Goal: Task Accomplishment & Management: Complete application form

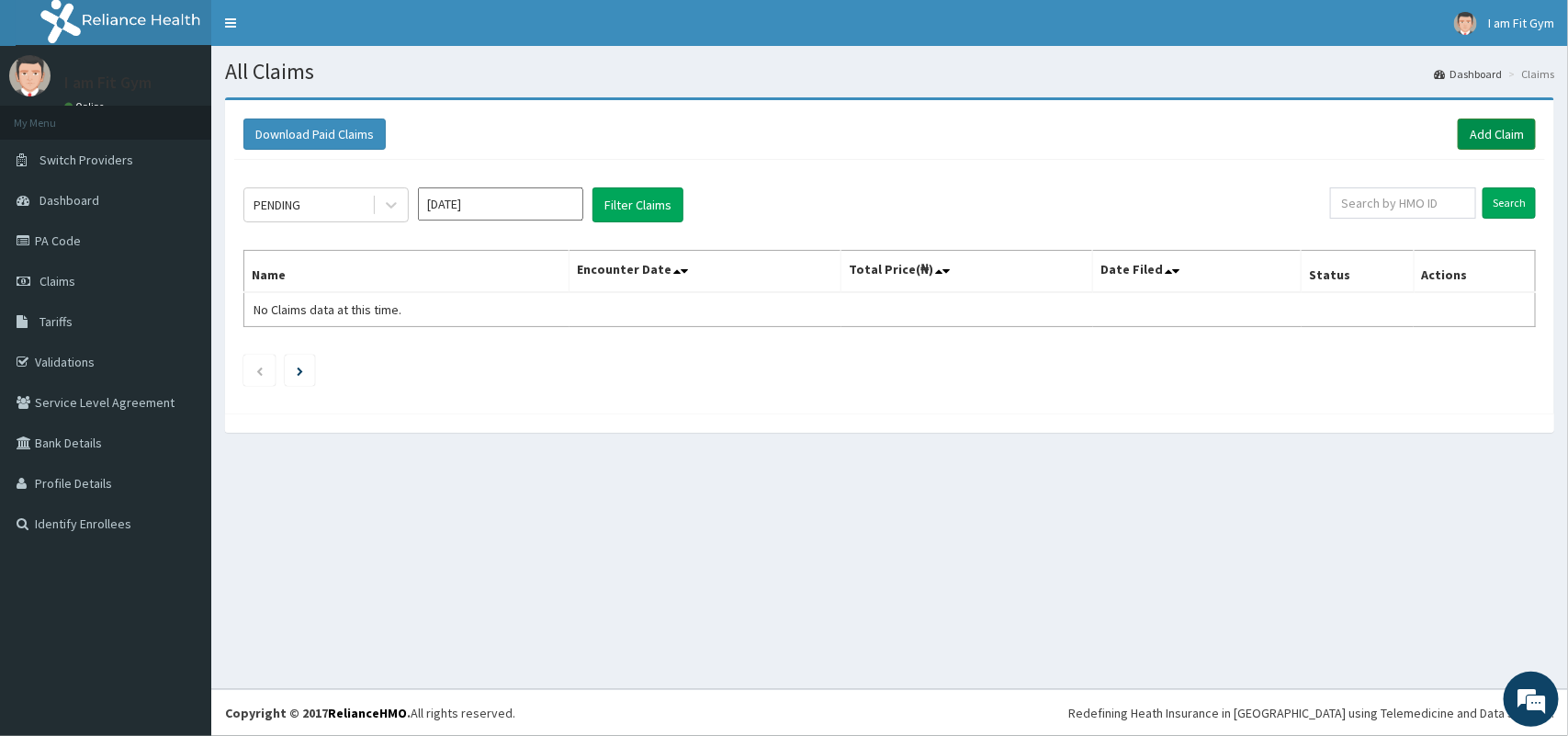
click at [1504, 127] on link "Add Claim" at bounding box center [1496, 134] width 78 height 31
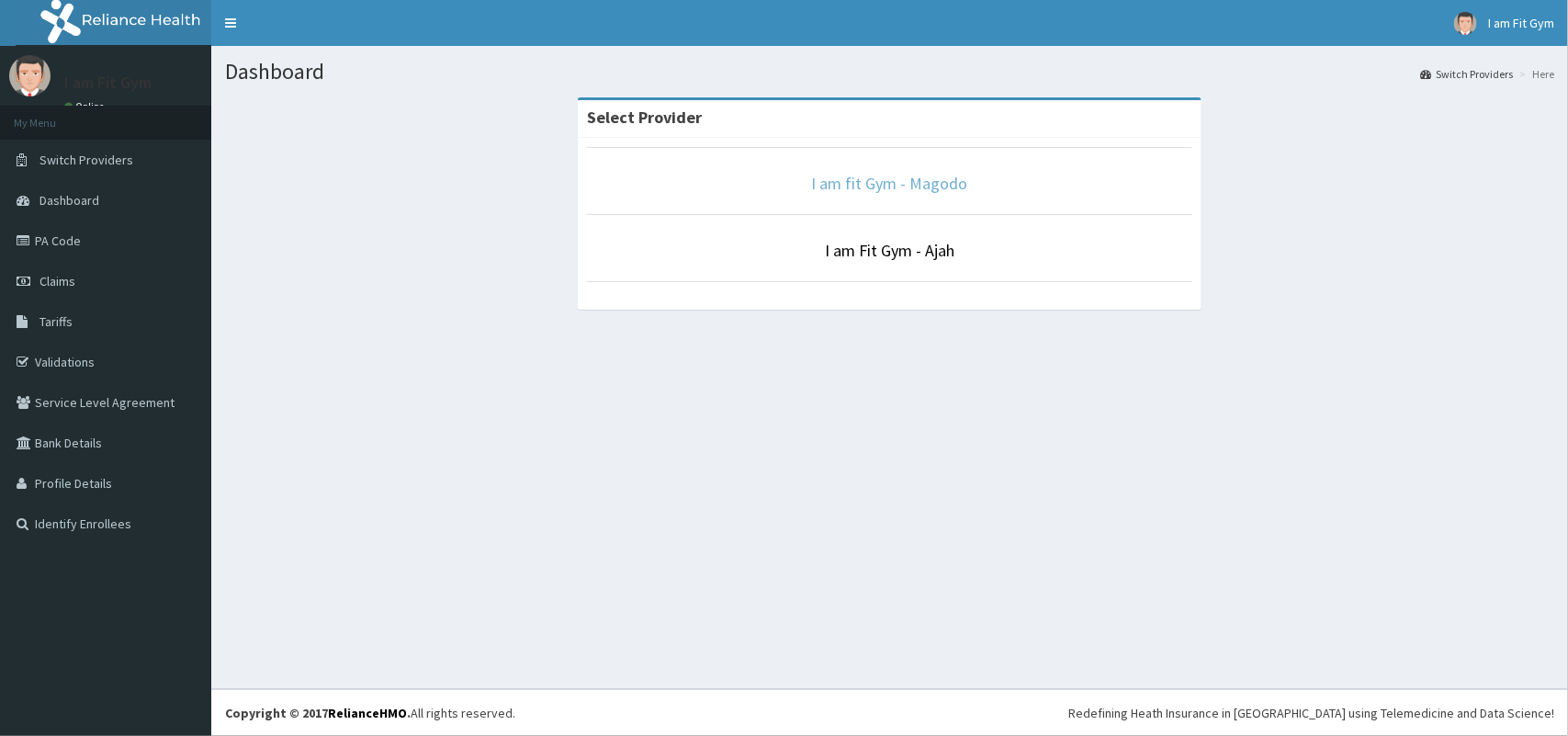
click at [875, 189] on link "I am fit Gym - Magodo" at bounding box center [890, 183] width 156 height 21
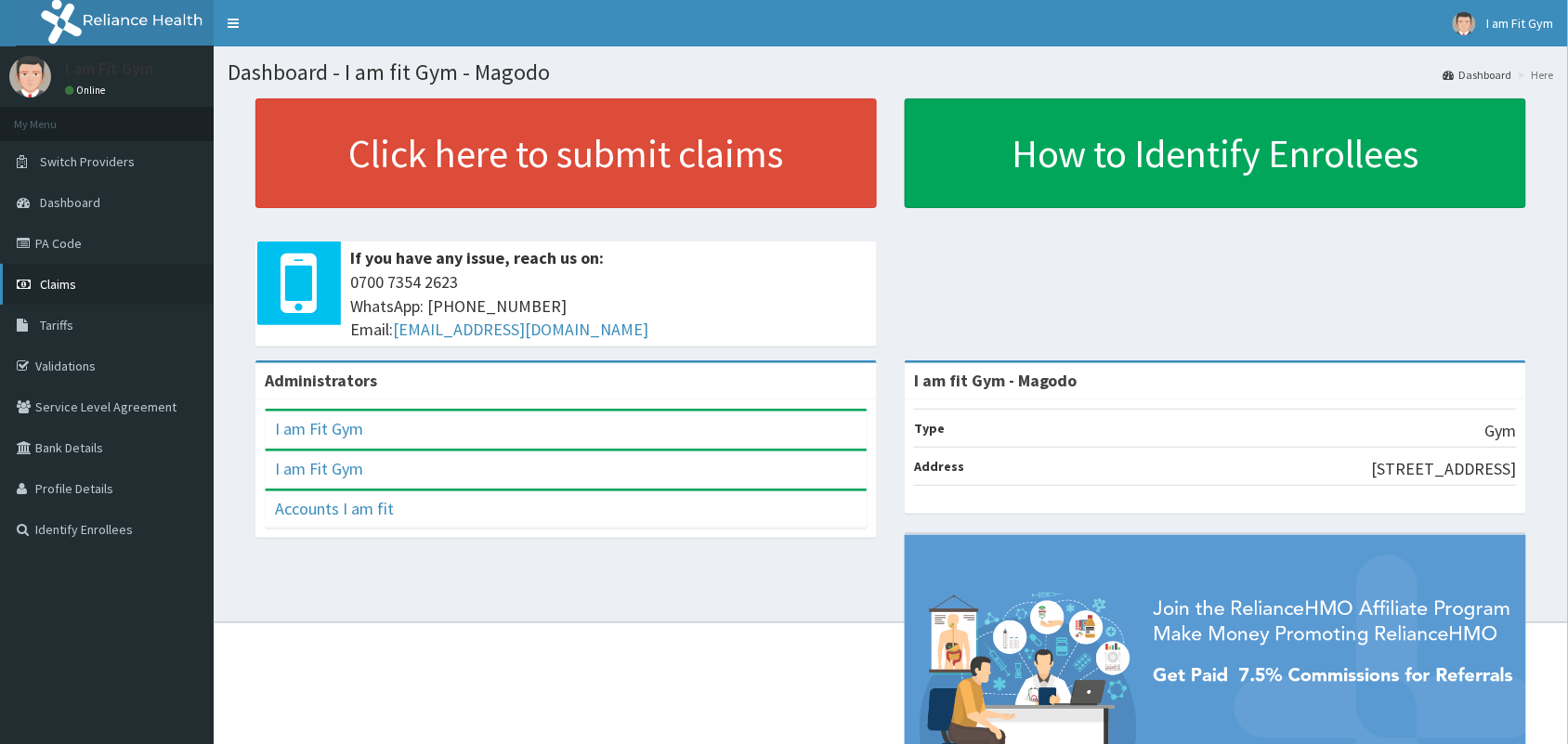
click at [127, 298] on link "Claims" at bounding box center [107, 284] width 213 height 41
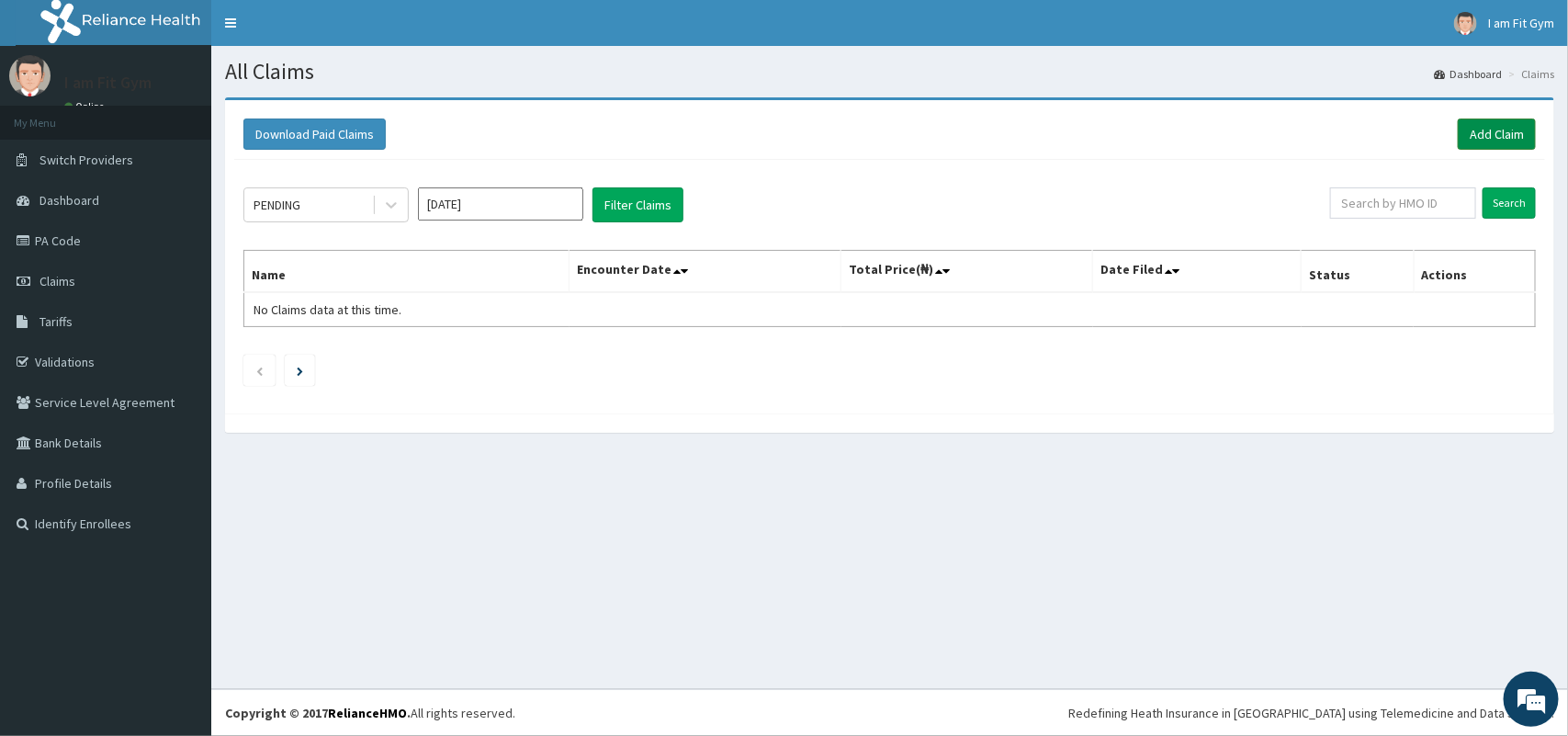
click at [1516, 134] on link "Add Claim" at bounding box center [1496, 134] width 78 height 31
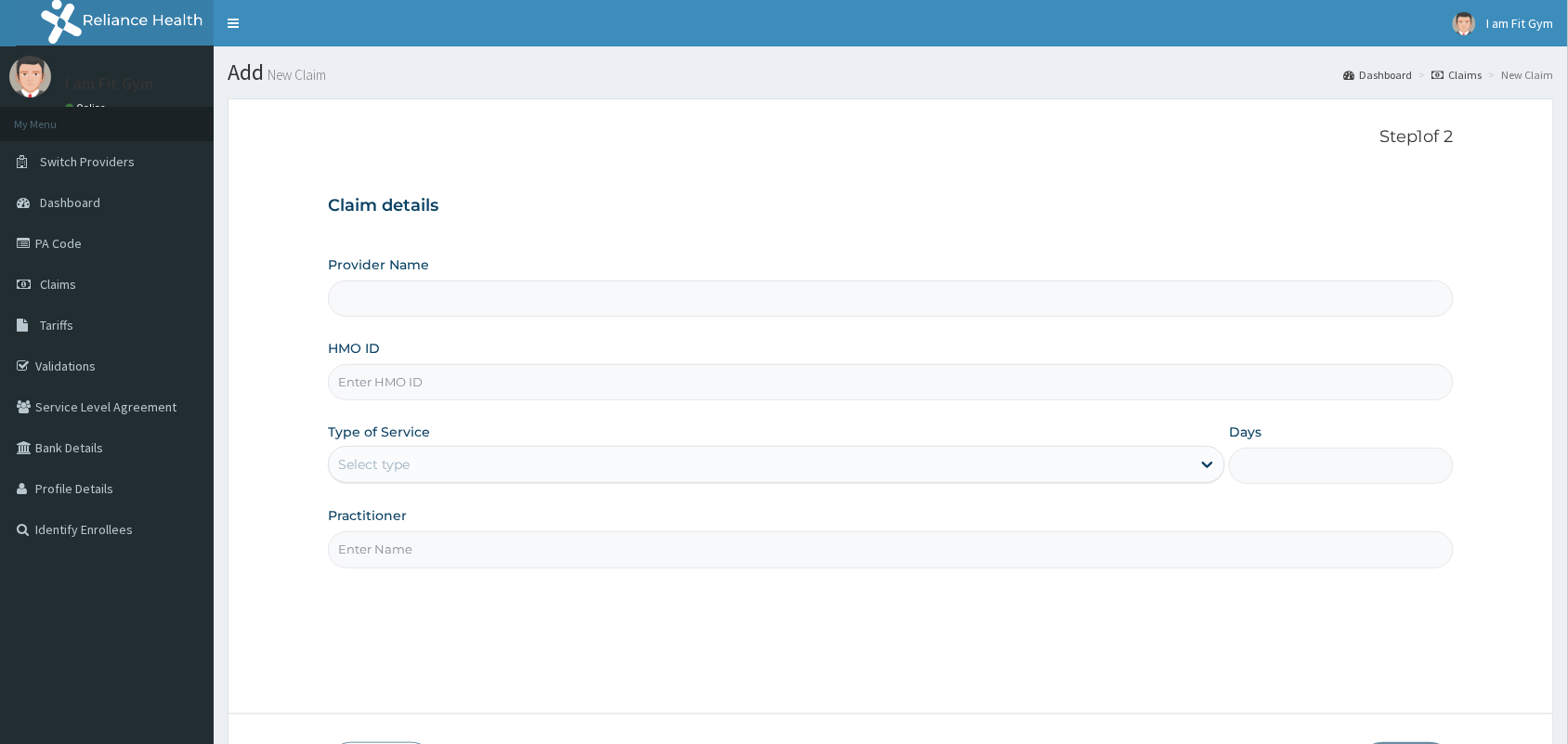
type input "I am fit Gym - Magodo"
type input "1"
click at [455, 392] on input "HMO ID" at bounding box center [891, 382] width 1126 height 36
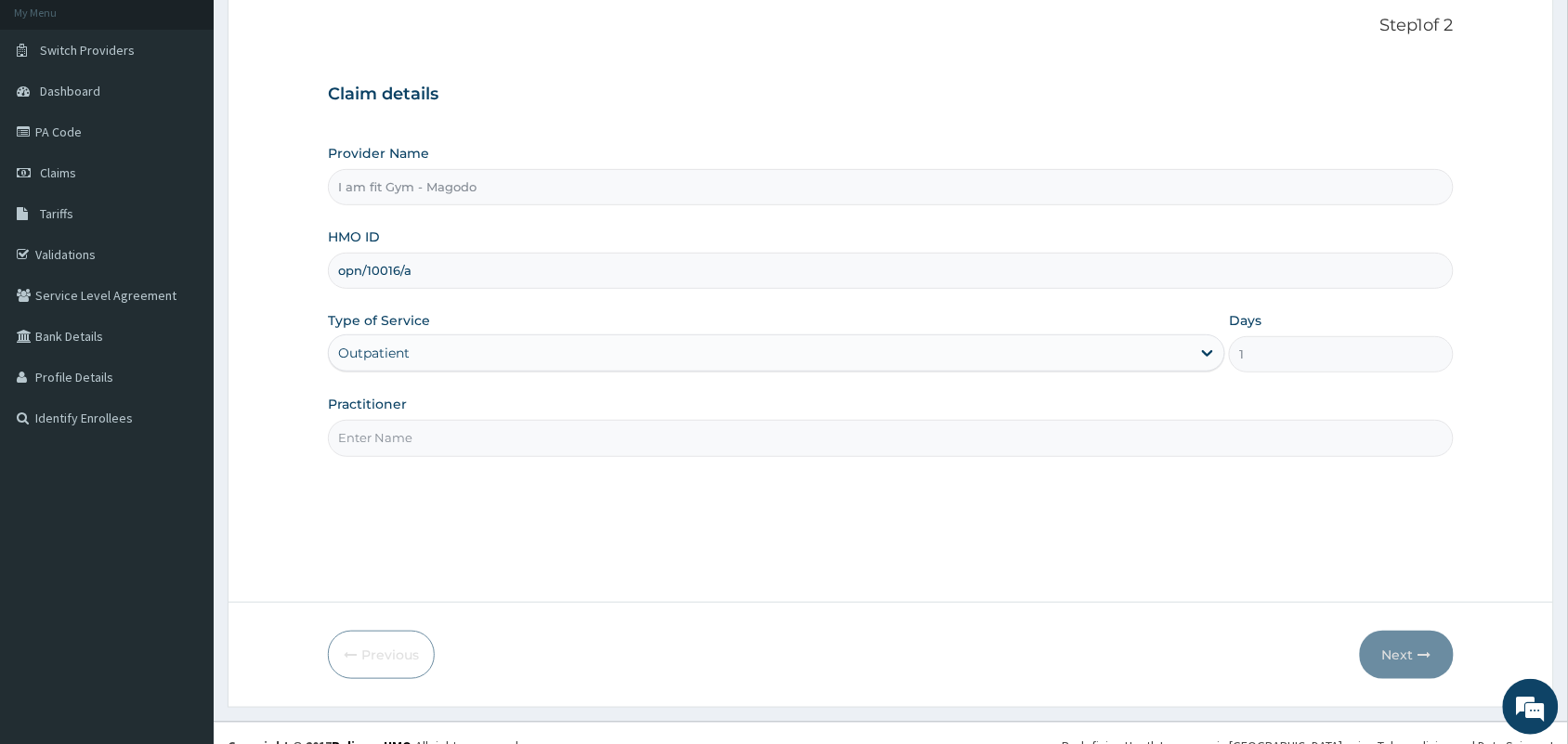
scroll to position [136, 0]
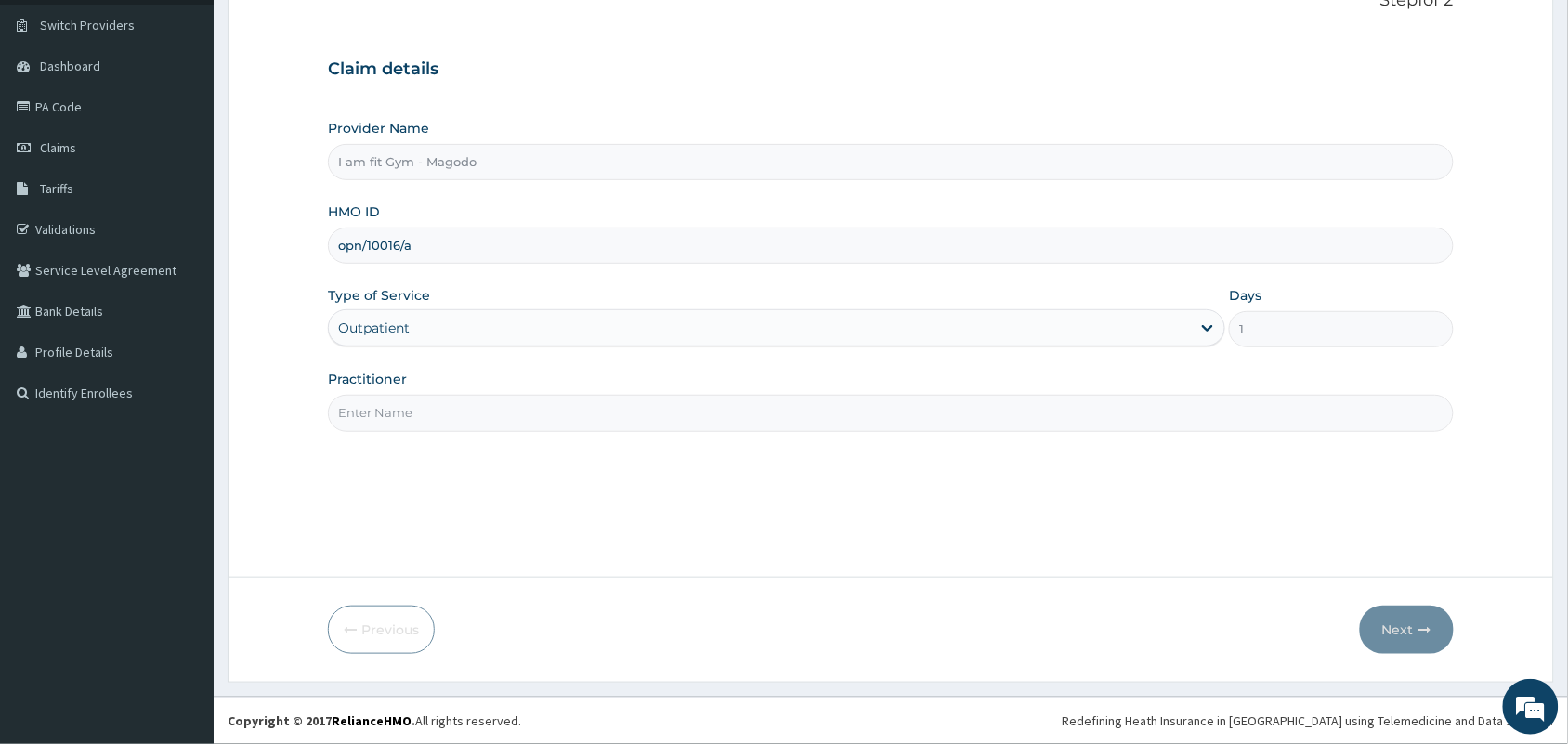
type input "opn/10016/a"
click at [384, 411] on input "Practitioner" at bounding box center [891, 412] width 1126 height 36
type input "RAZZIE"
click at [1417, 632] on button "Next" at bounding box center [1407, 630] width 93 height 49
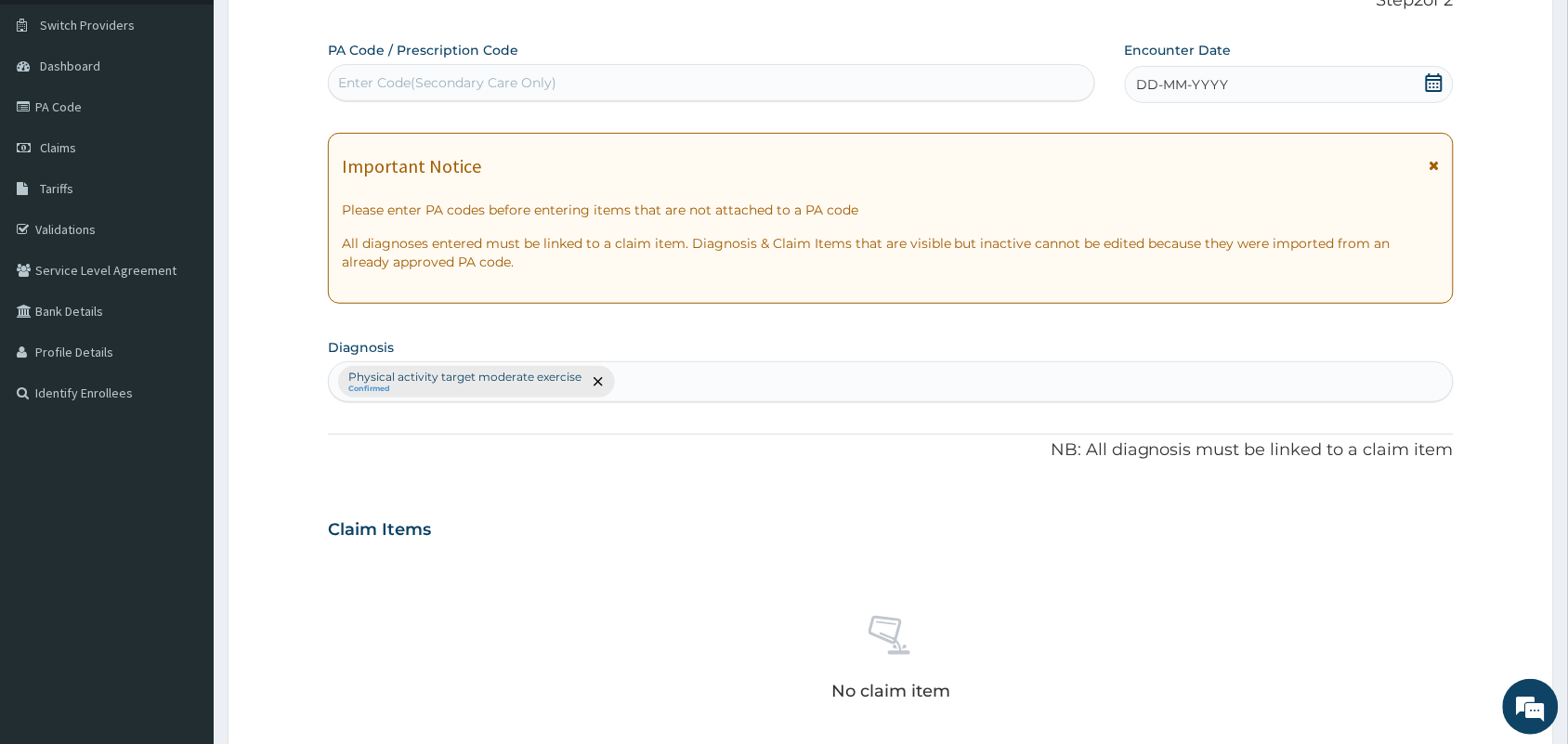
click at [485, 80] on div "Enter Code(Secondary Care Only)" at bounding box center [447, 83] width 218 height 19
type input "PA/CF49C7"
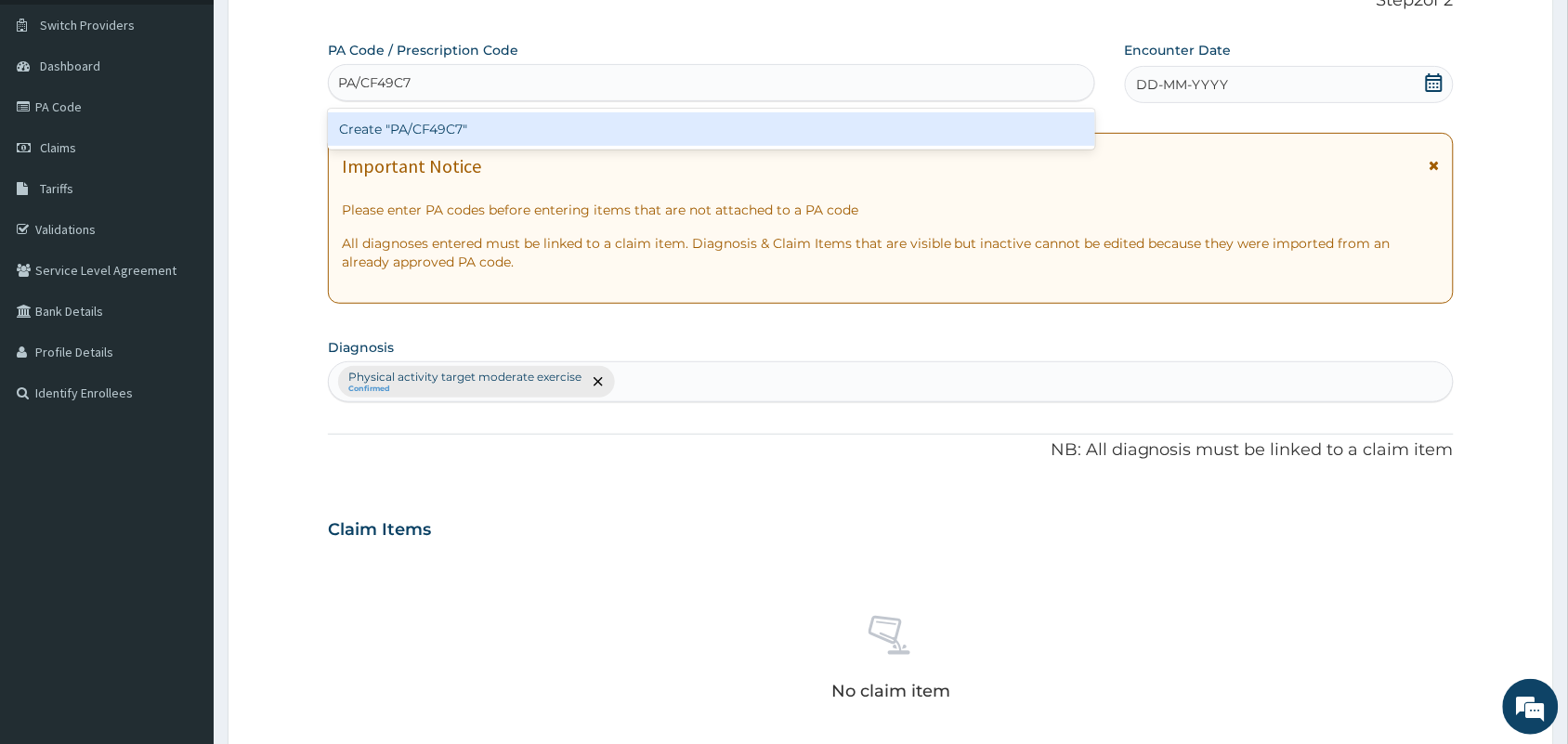
click at [606, 127] on div "Create "PA/CF49C7"" at bounding box center [711, 129] width 767 height 33
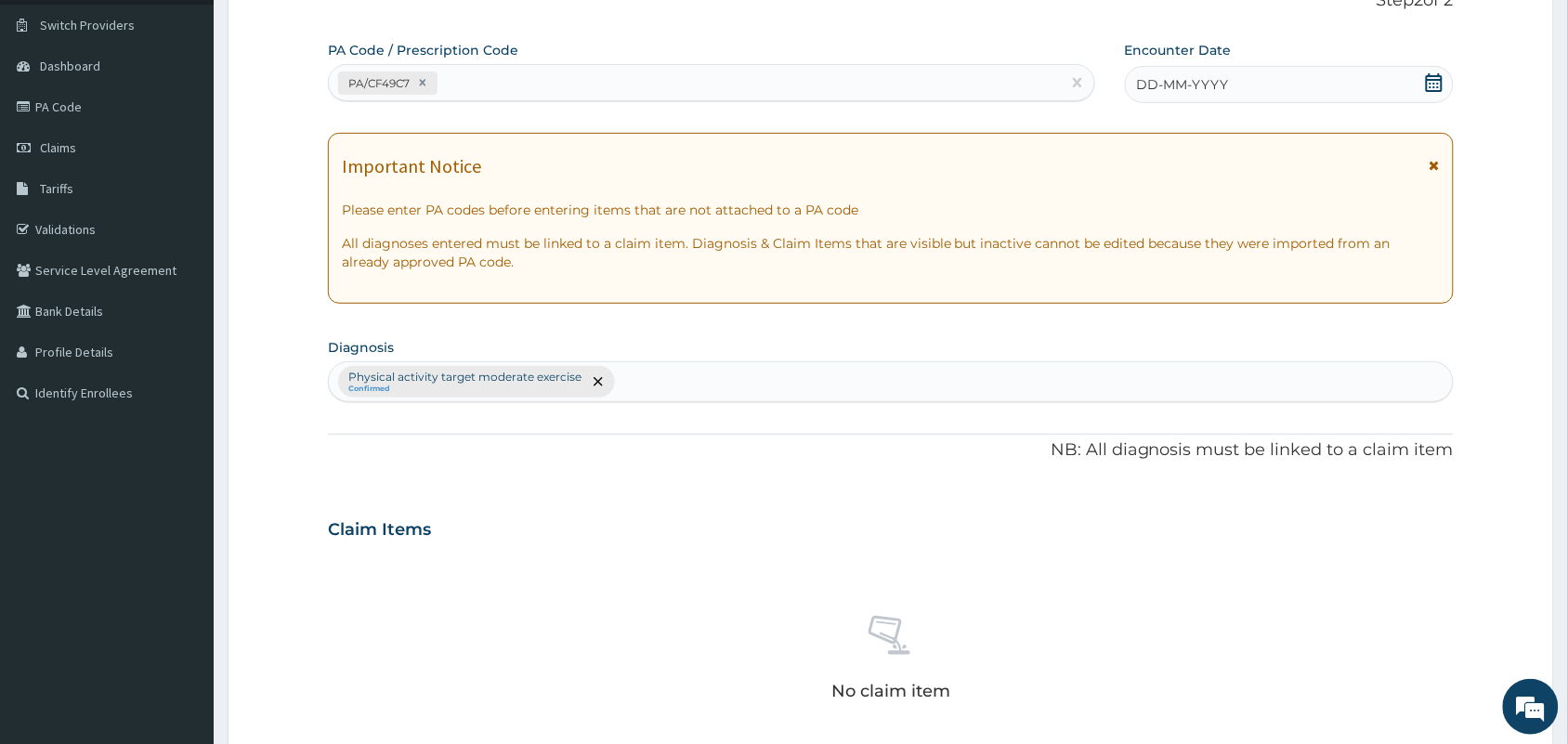
click at [1263, 70] on div "DD-MM-YYYY" at bounding box center [1289, 84] width 329 height 37
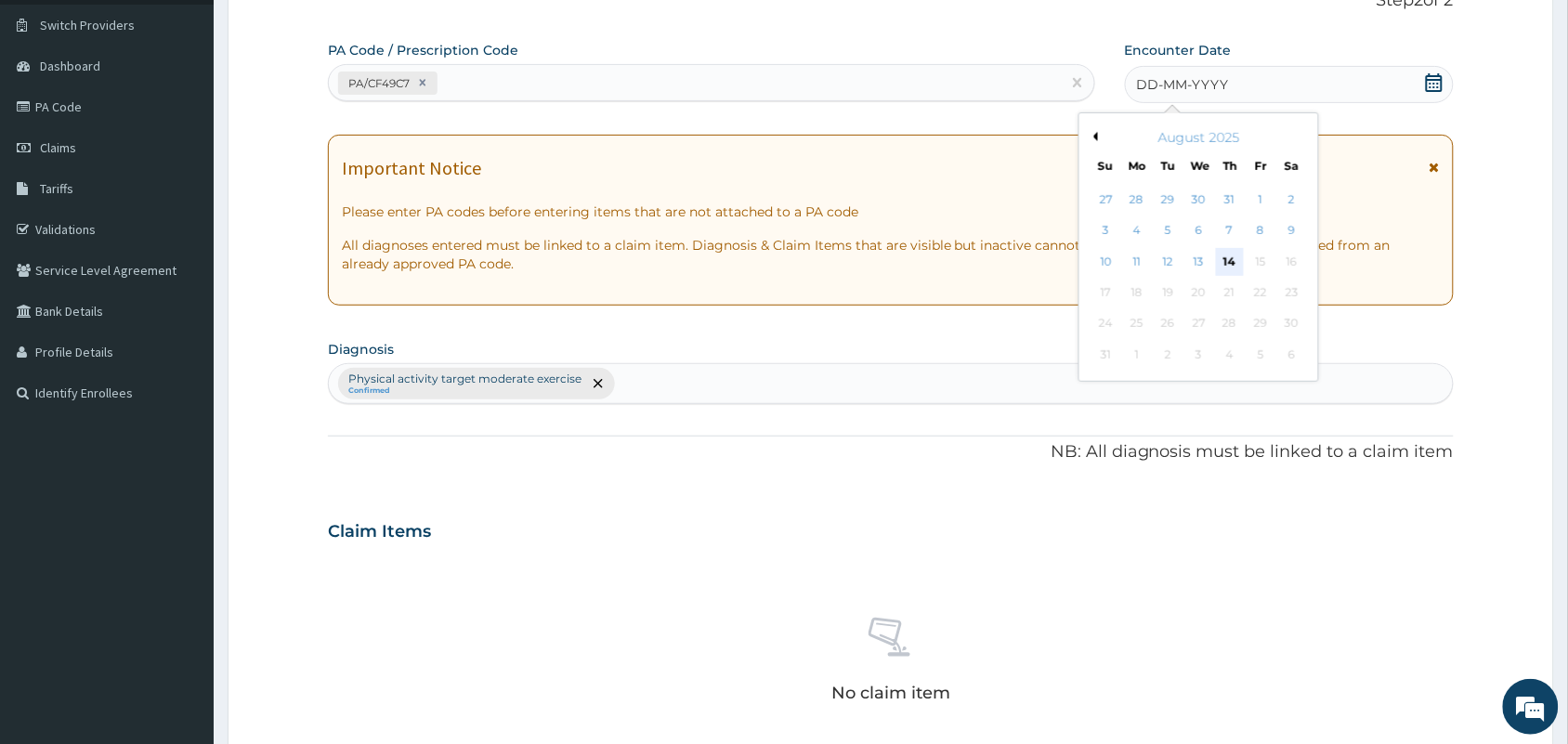
click at [1232, 258] on div "14" at bounding box center [1229, 261] width 28 height 28
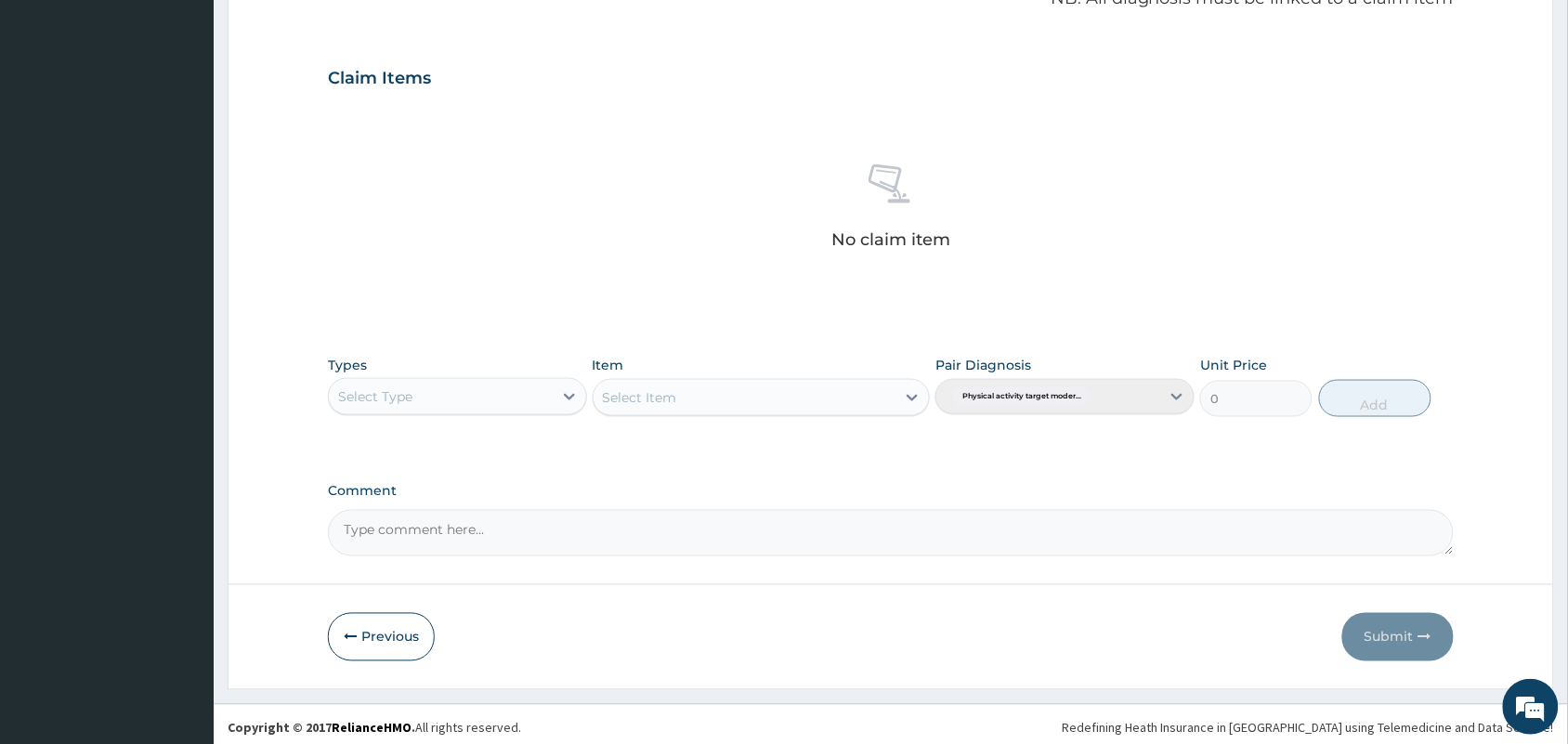
scroll to position [587, 0]
click at [462, 404] on div "Select Type" at bounding box center [440, 397] width 224 height 30
type input "gy"
click at [429, 453] on div "Gym" at bounding box center [457, 444] width 259 height 33
click at [654, 392] on div "Select Item" at bounding box center [640, 399] width 74 height 19
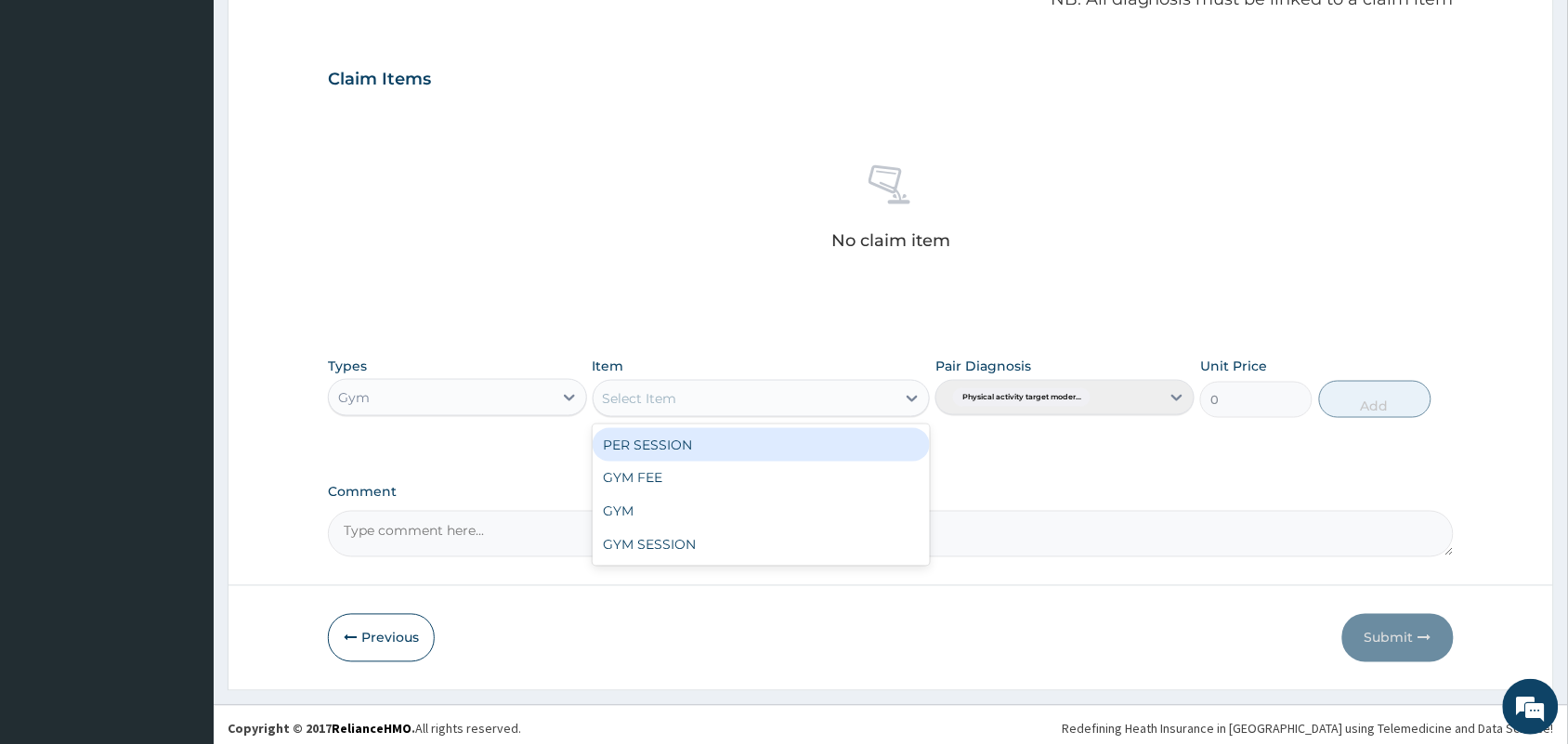
click at [684, 434] on div "PER SESSION" at bounding box center [761, 445] width 338 height 33
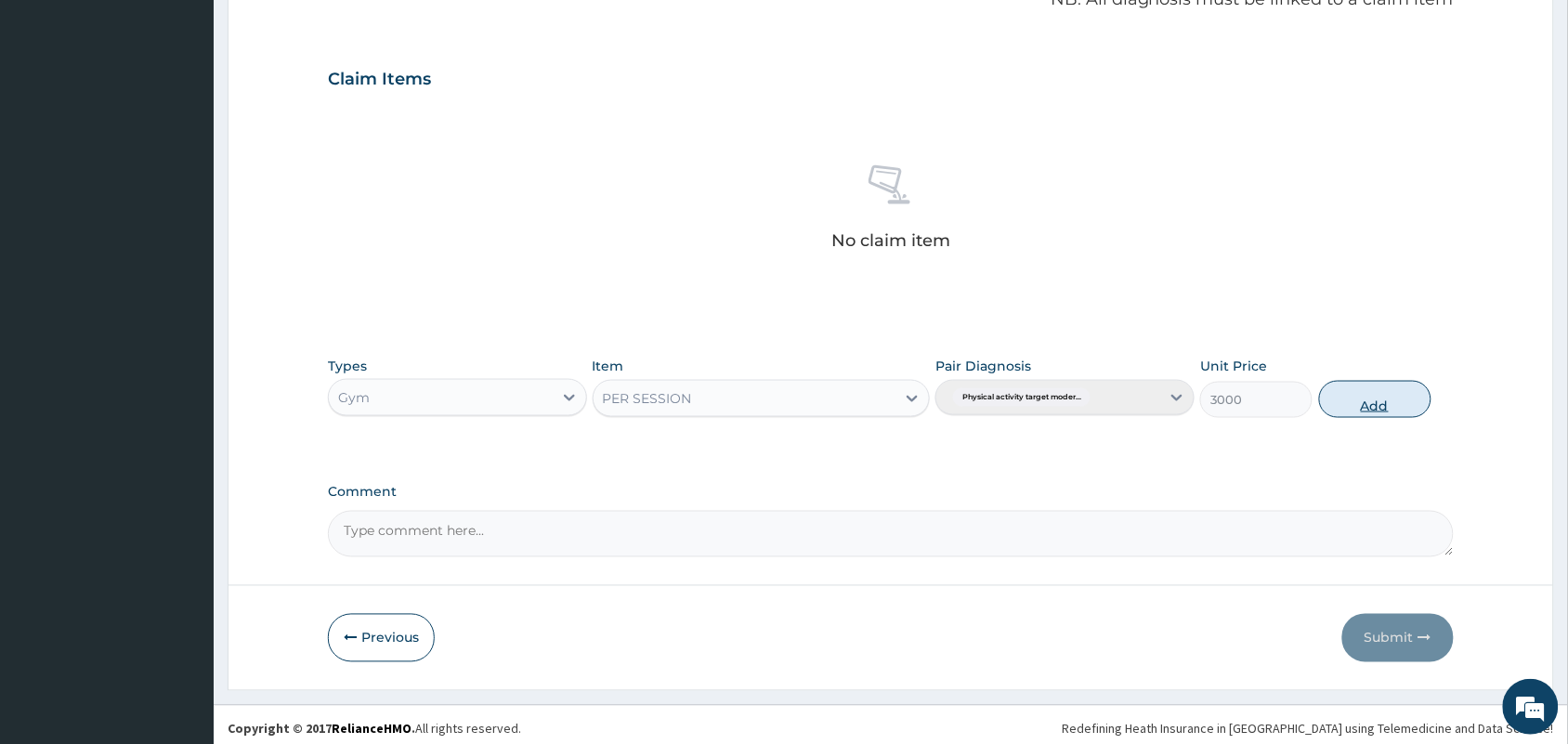
click at [1362, 400] on button "Add" at bounding box center [1376, 399] width 112 height 37
type input "0"
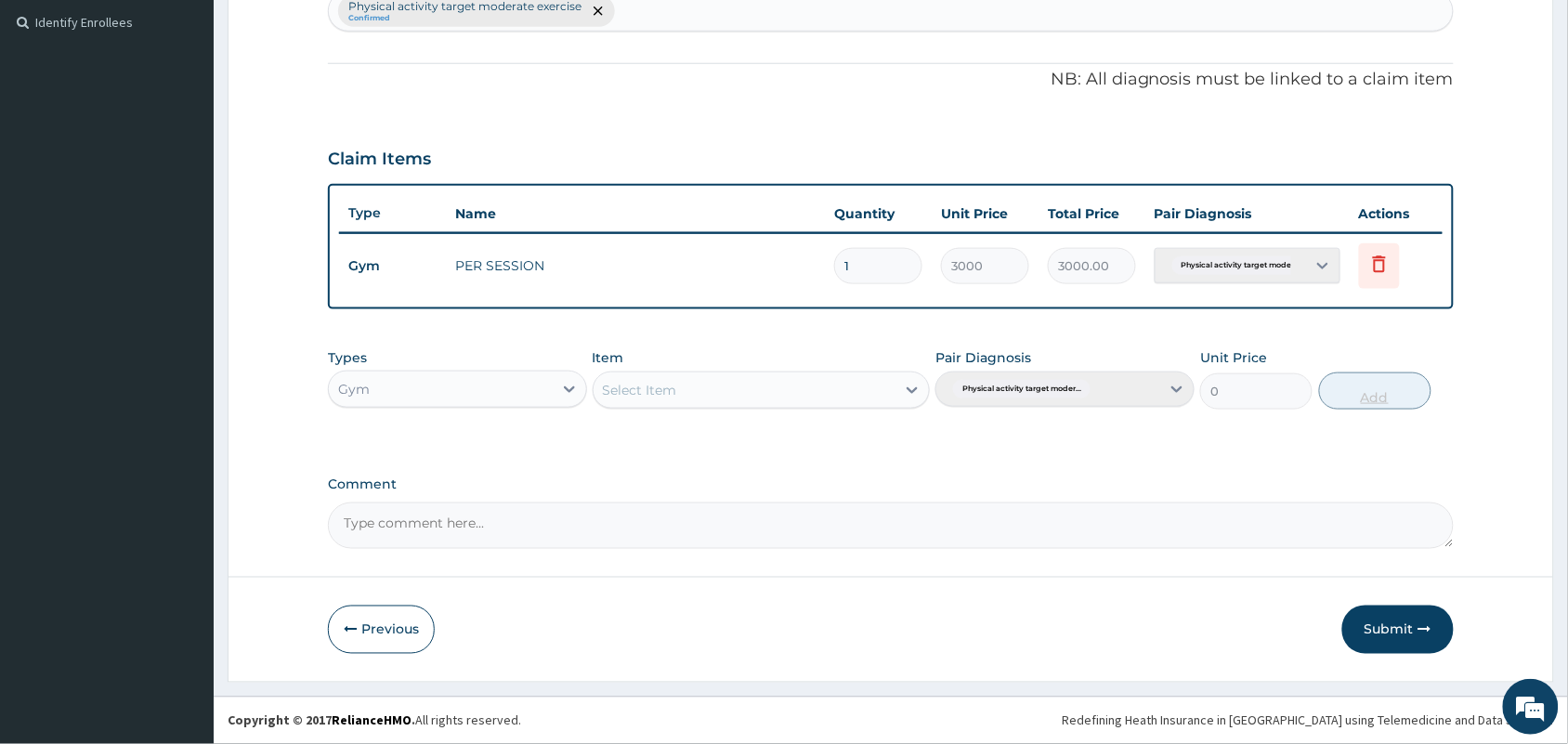
scroll to position [506, 0]
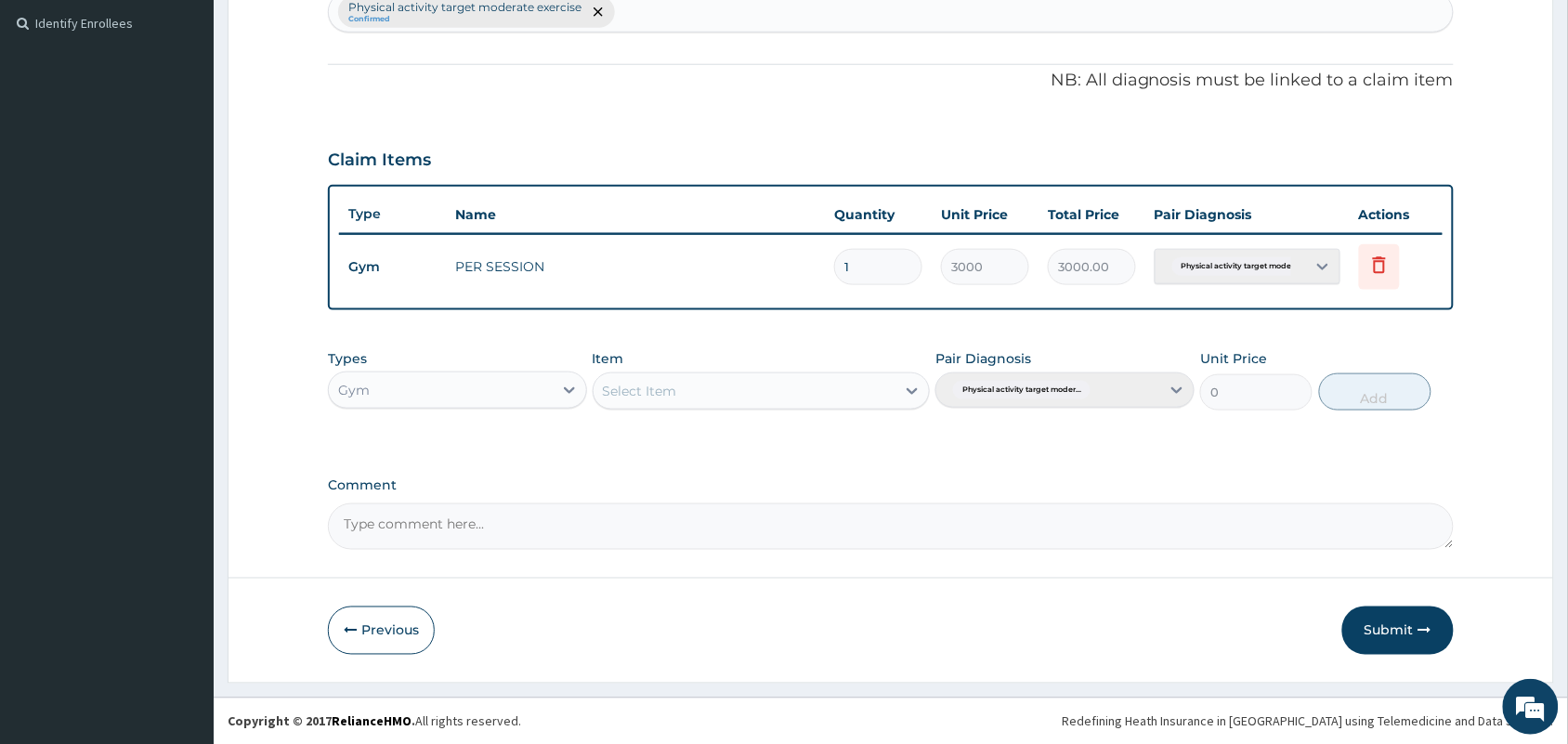
click at [1056, 504] on textarea "Comment" at bounding box center [891, 527] width 1126 height 47
click at [1424, 629] on icon "button" at bounding box center [1425, 631] width 13 height 13
click at [1391, 624] on button "Submit" at bounding box center [1397, 631] width 111 height 49
click at [1391, 624] on div "Step 2 of 2 PA Code / Prescription Code PA/CF49C7 Encounter Date 14-08-2025 Imp…" at bounding box center [891, 137] width 1327 height 1091
click at [1401, 619] on button "Submit" at bounding box center [1397, 631] width 111 height 49
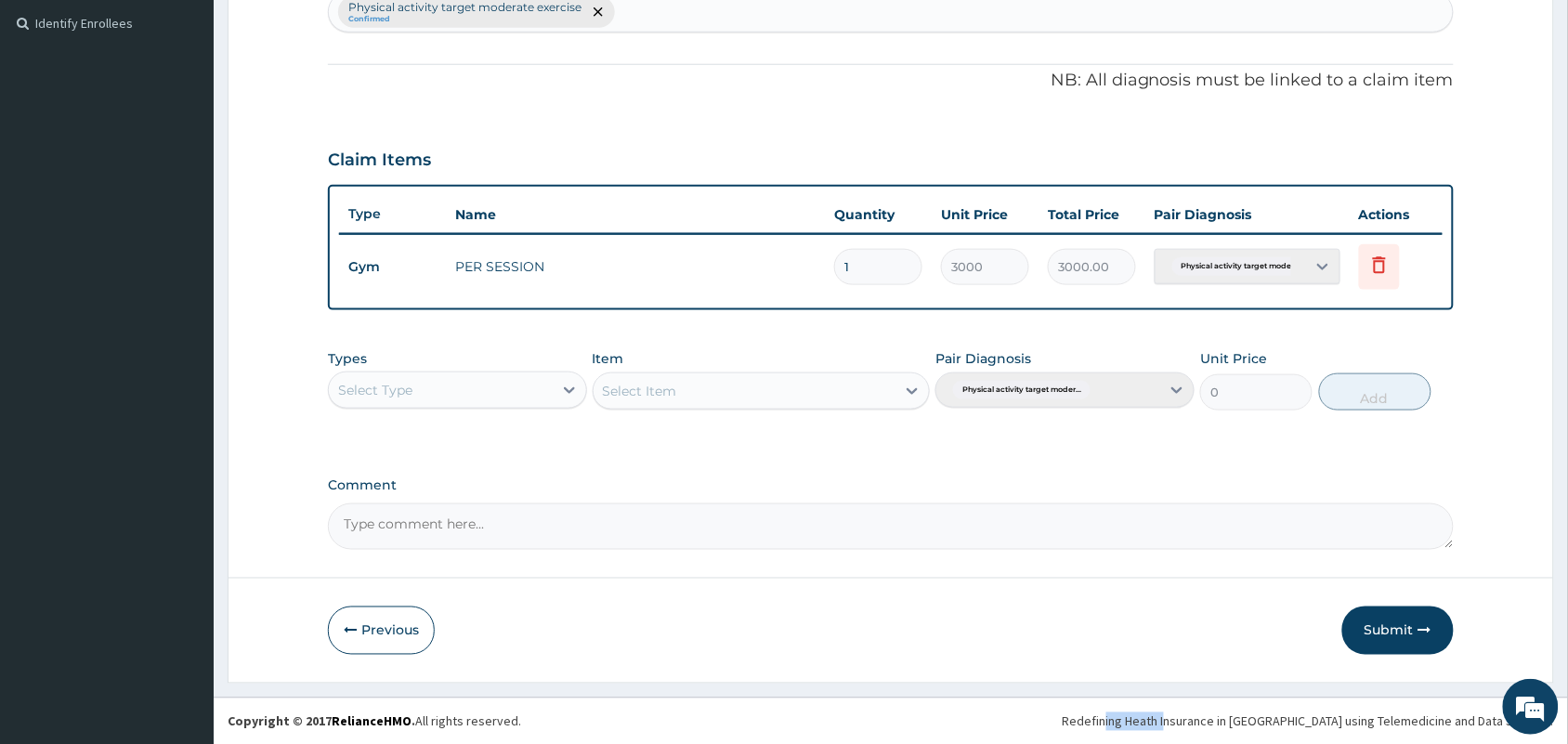
click at [1401, 619] on div "Step 2 of 2 PA Code / Prescription Code PA/CF49C7 Encounter Date 14-08-2025 Imp…" at bounding box center [891, 137] width 1327 height 1091
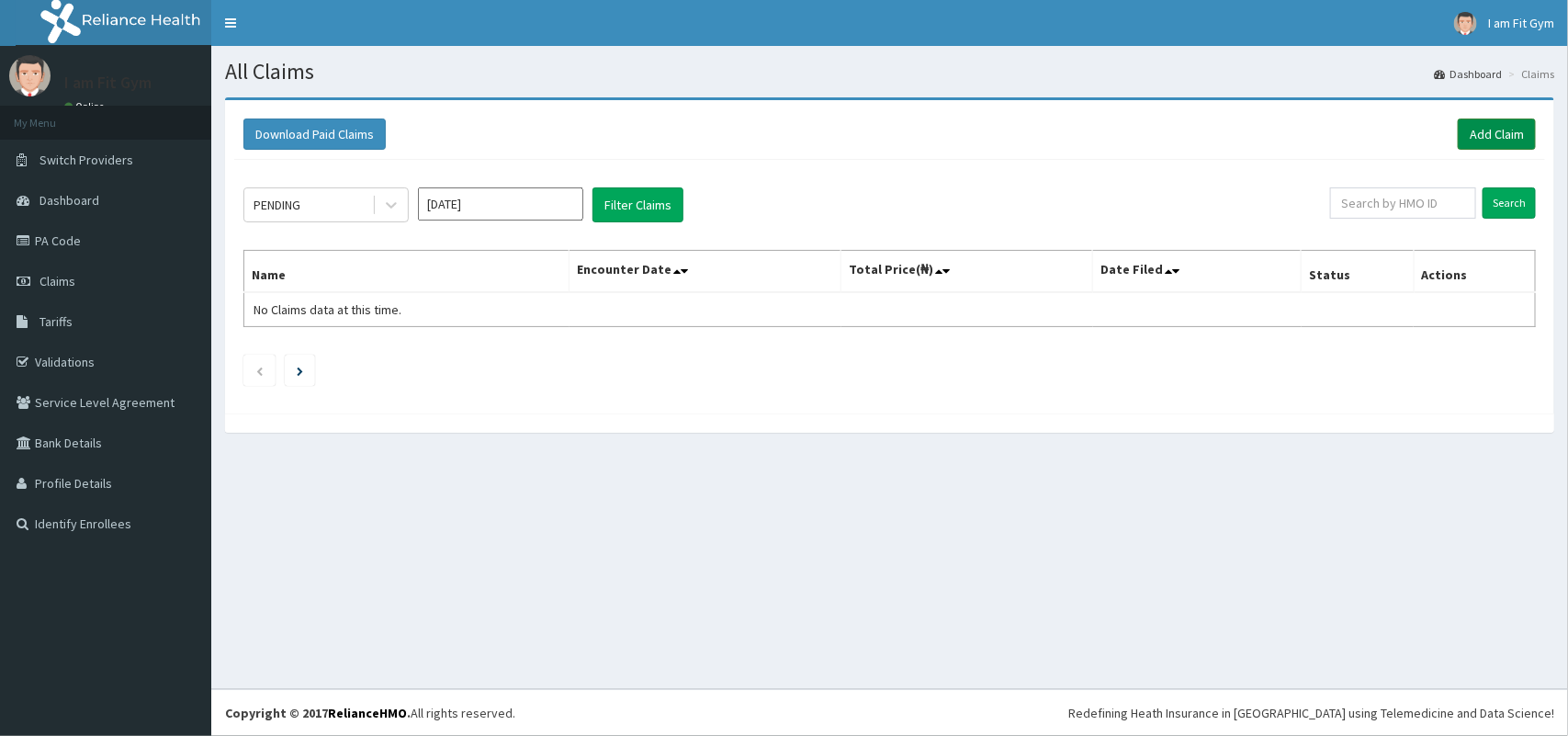
click at [1495, 135] on link "Add Claim" at bounding box center [1496, 134] width 78 height 31
click at [1501, 136] on link "Add Claim" at bounding box center [1496, 134] width 78 height 31
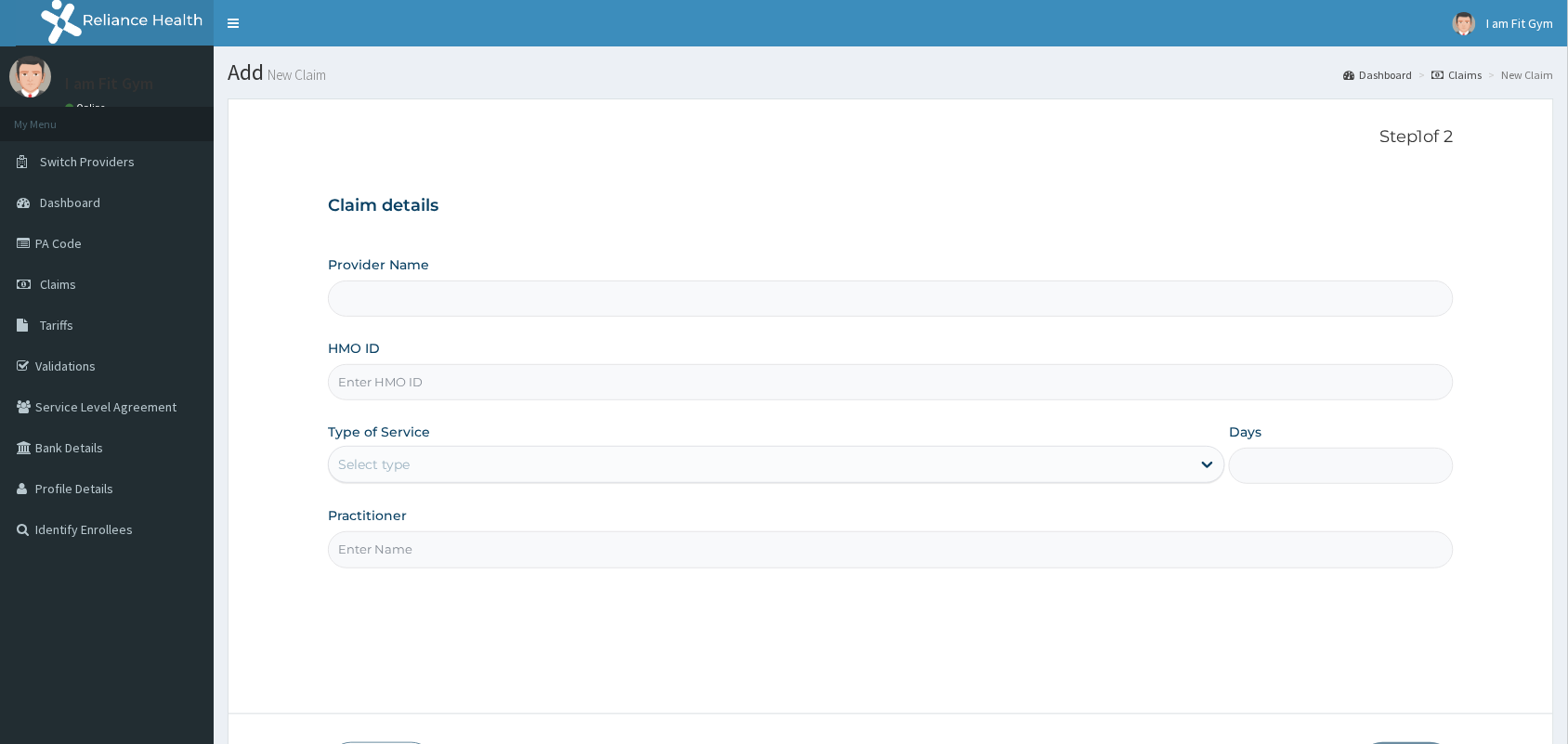
type input "I am fit Gym - Magodo"
type input "1"
click at [430, 382] on input "HMO ID" at bounding box center [891, 382] width 1126 height 36
click at [430, 382] on input "opn/10016/a" at bounding box center [891, 382] width 1126 height 36
type input "opn/10016/a"
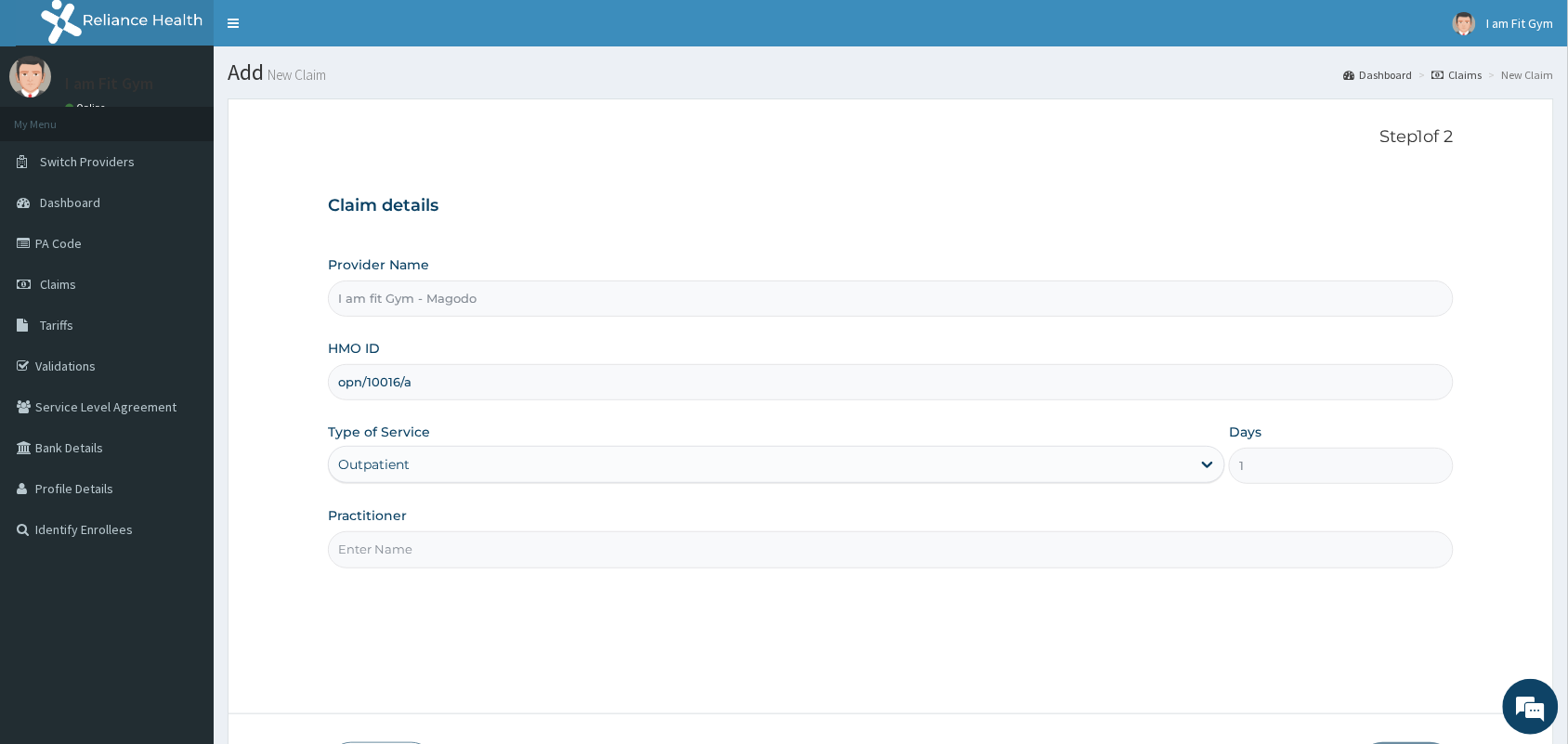
click at [383, 557] on input "Practitioner" at bounding box center [891, 550] width 1126 height 36
type input "RAZZIE"
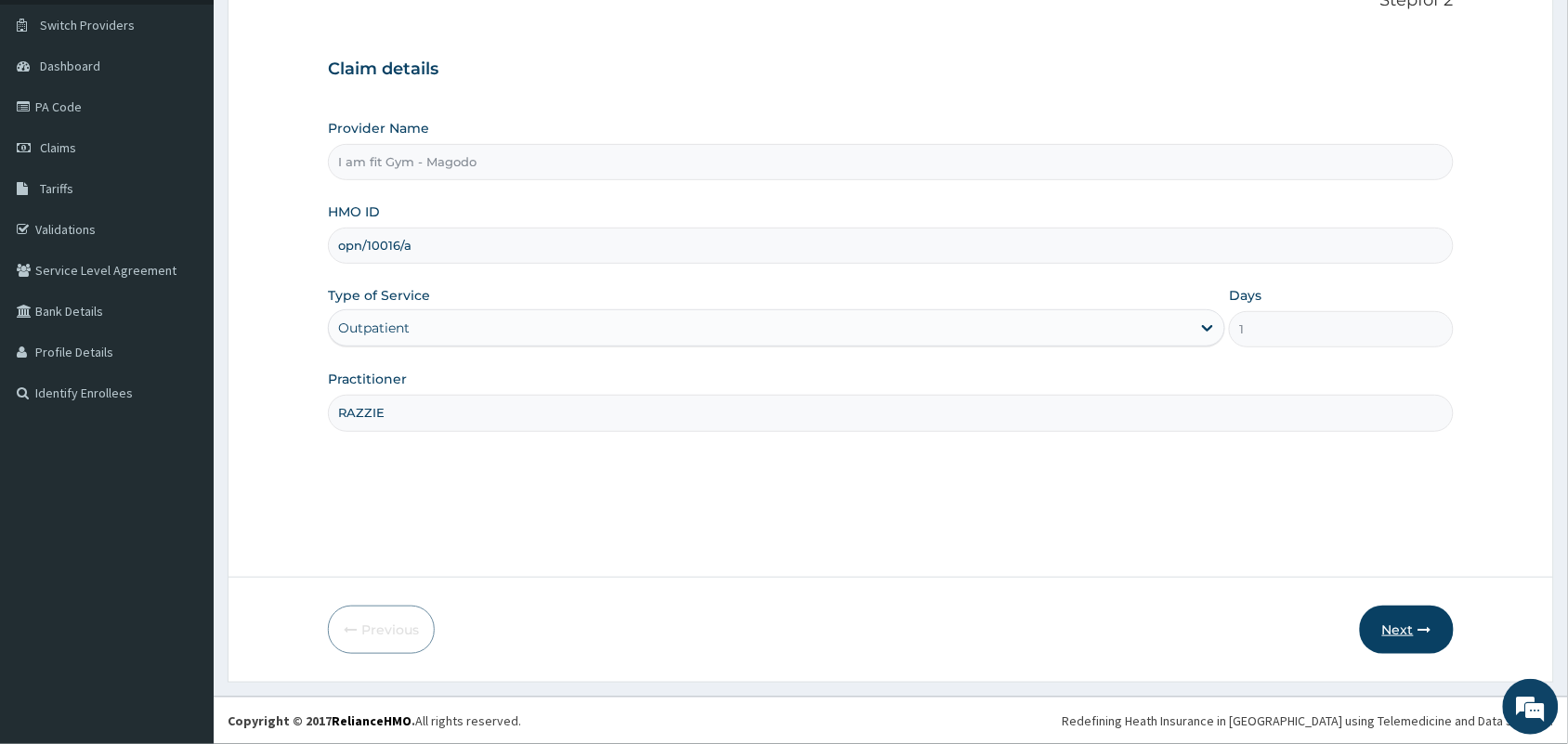
click at [1387, 616] on button "Next" at bounding box center [1407, 630] width 93 height 49
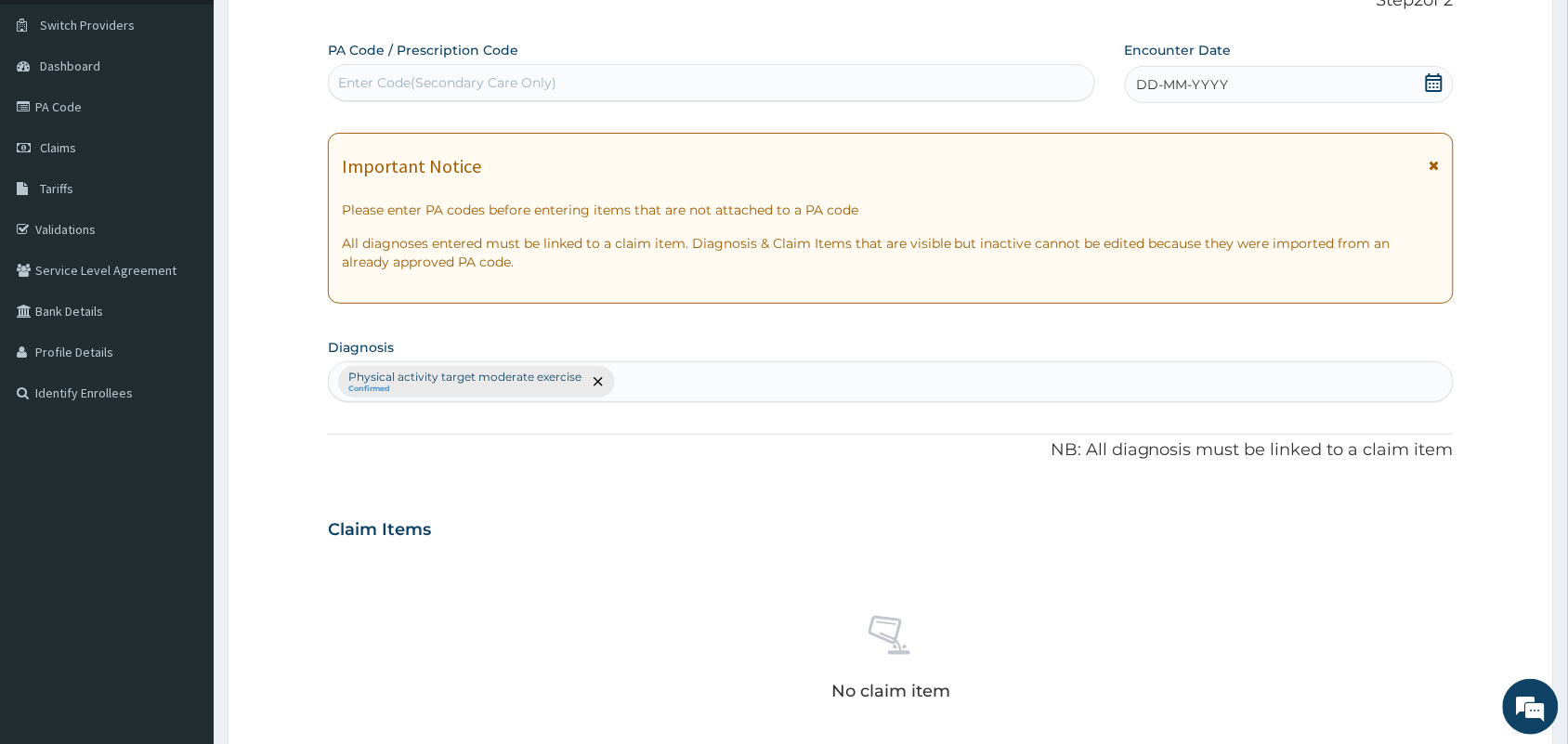
click at [494, 87] on div "Enter Code(Secondary Care Only)" at bounding box center [447, 83] width 218 height 19
type input "PA/CF49C7"
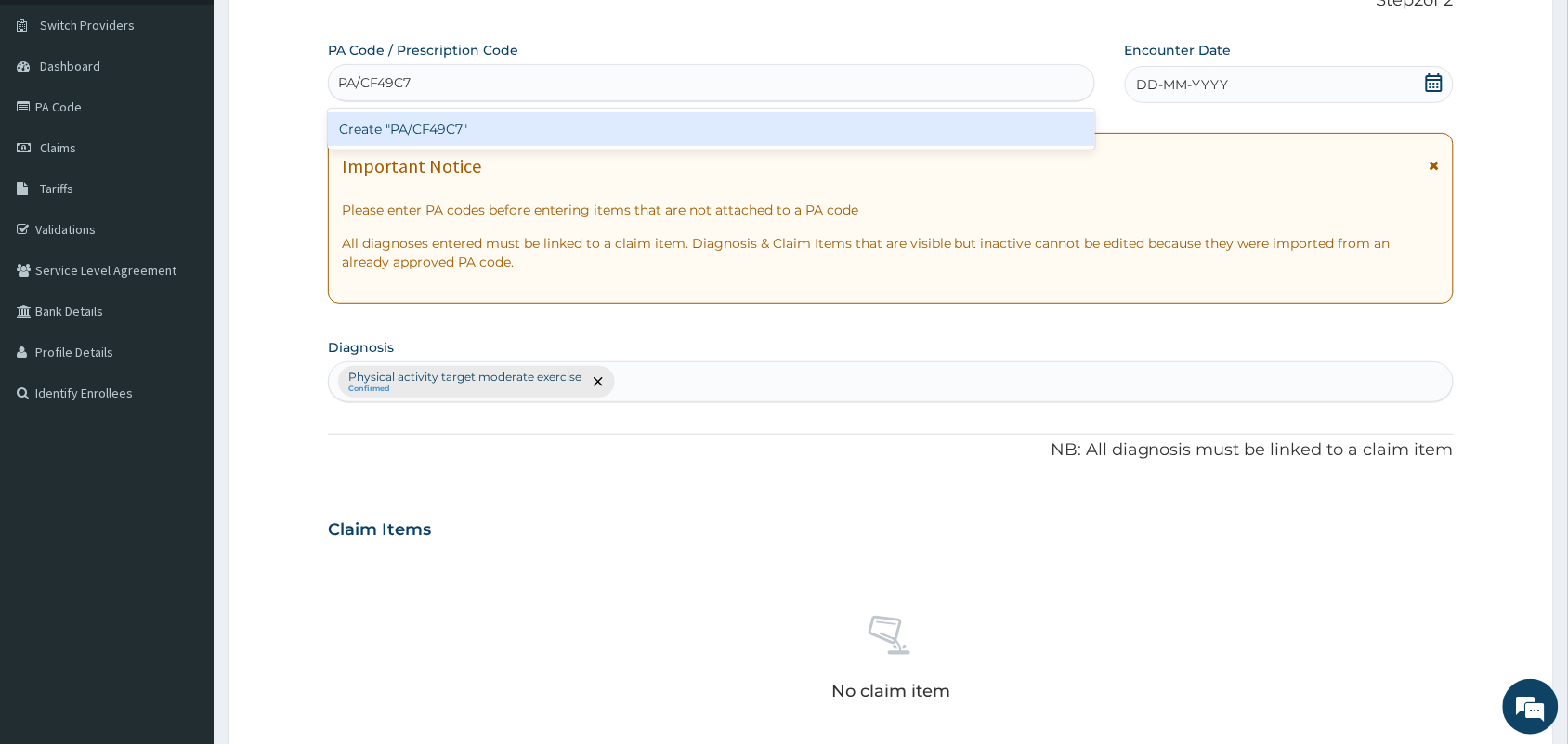
click at [508, 136] on div "Create "PA/CF49C7"" at bounding box center [711, 129] width 767 height 33
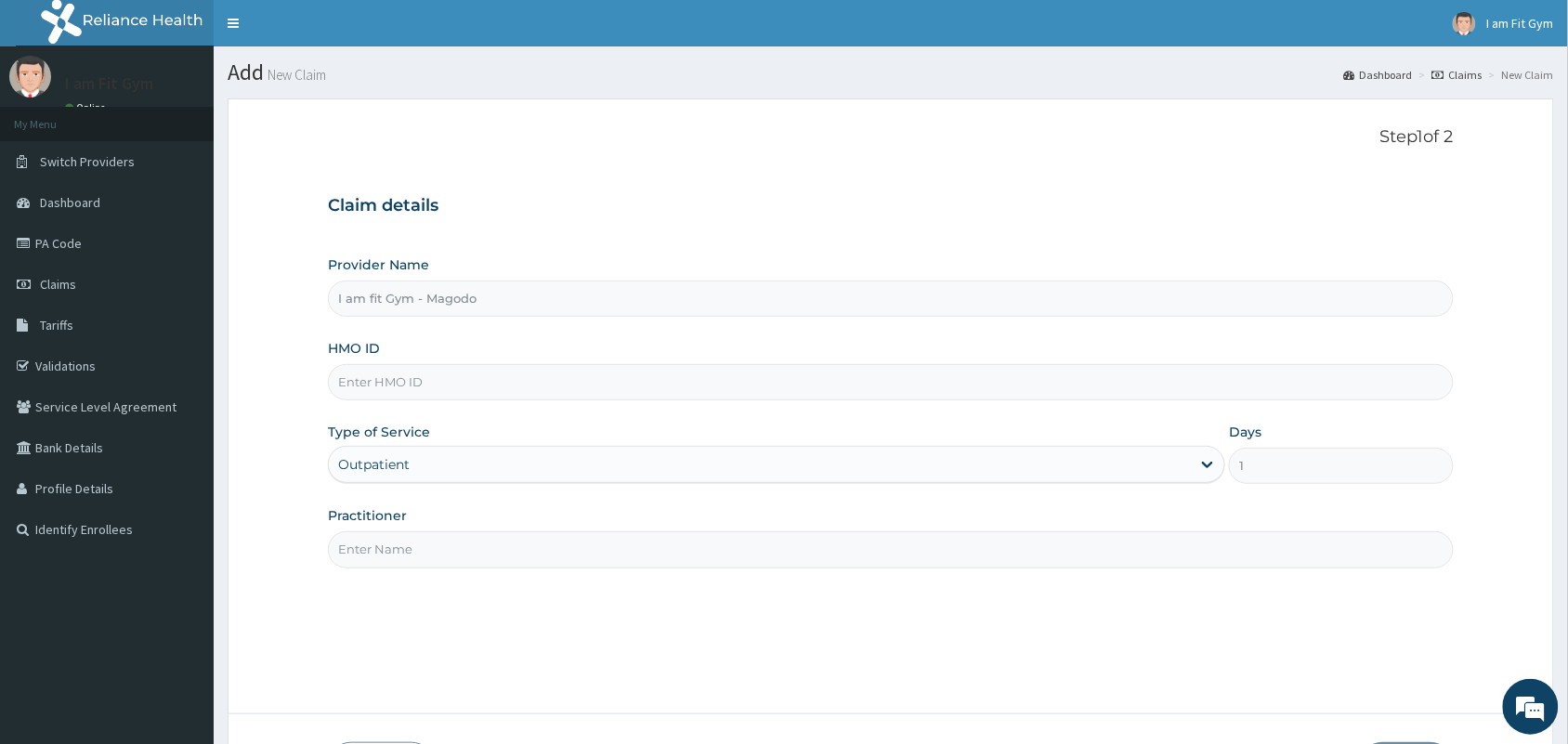
click at [438, 396] on input "HMO ID" at bounding box center [891, 382] width 1126 height 36
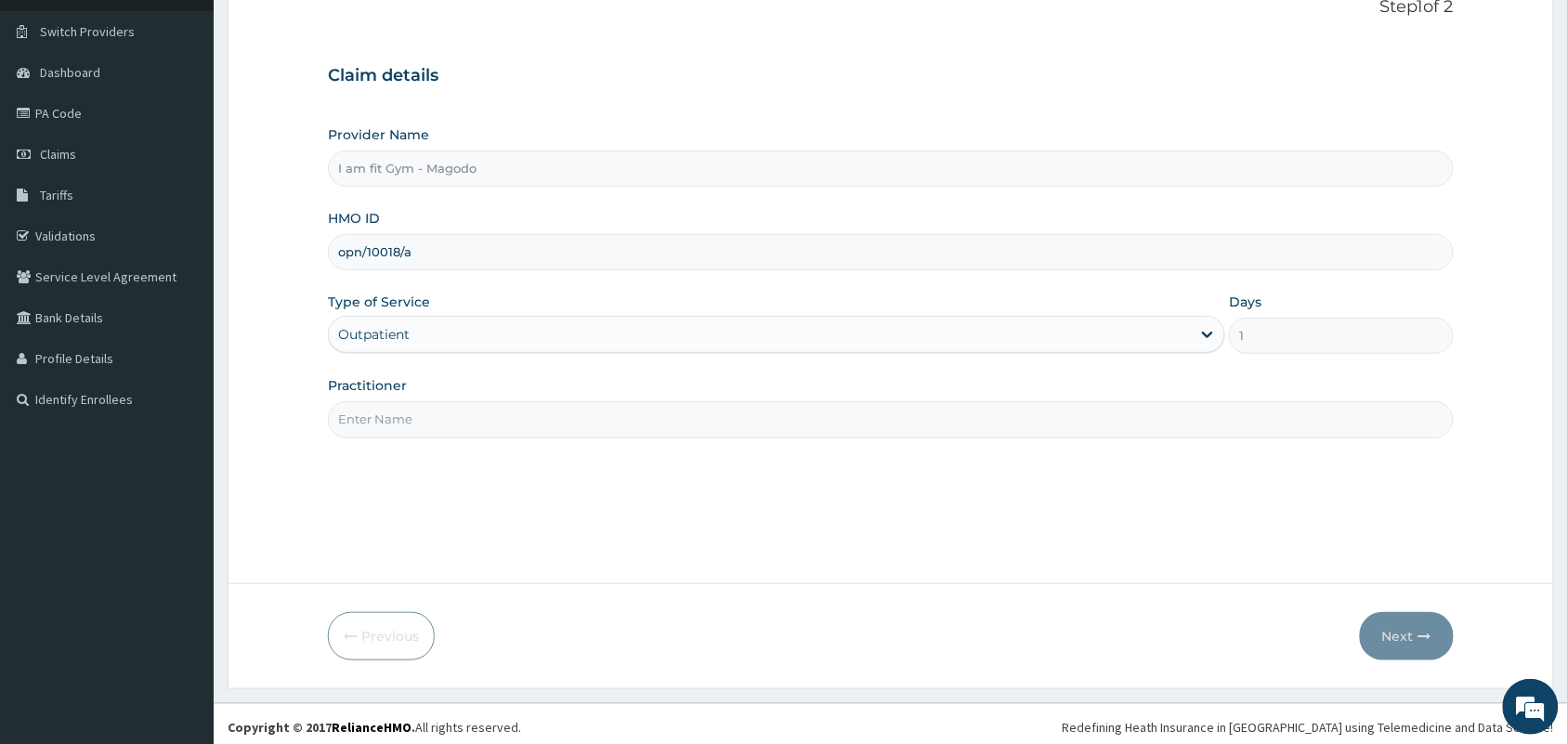
scroll to position [136, 0]
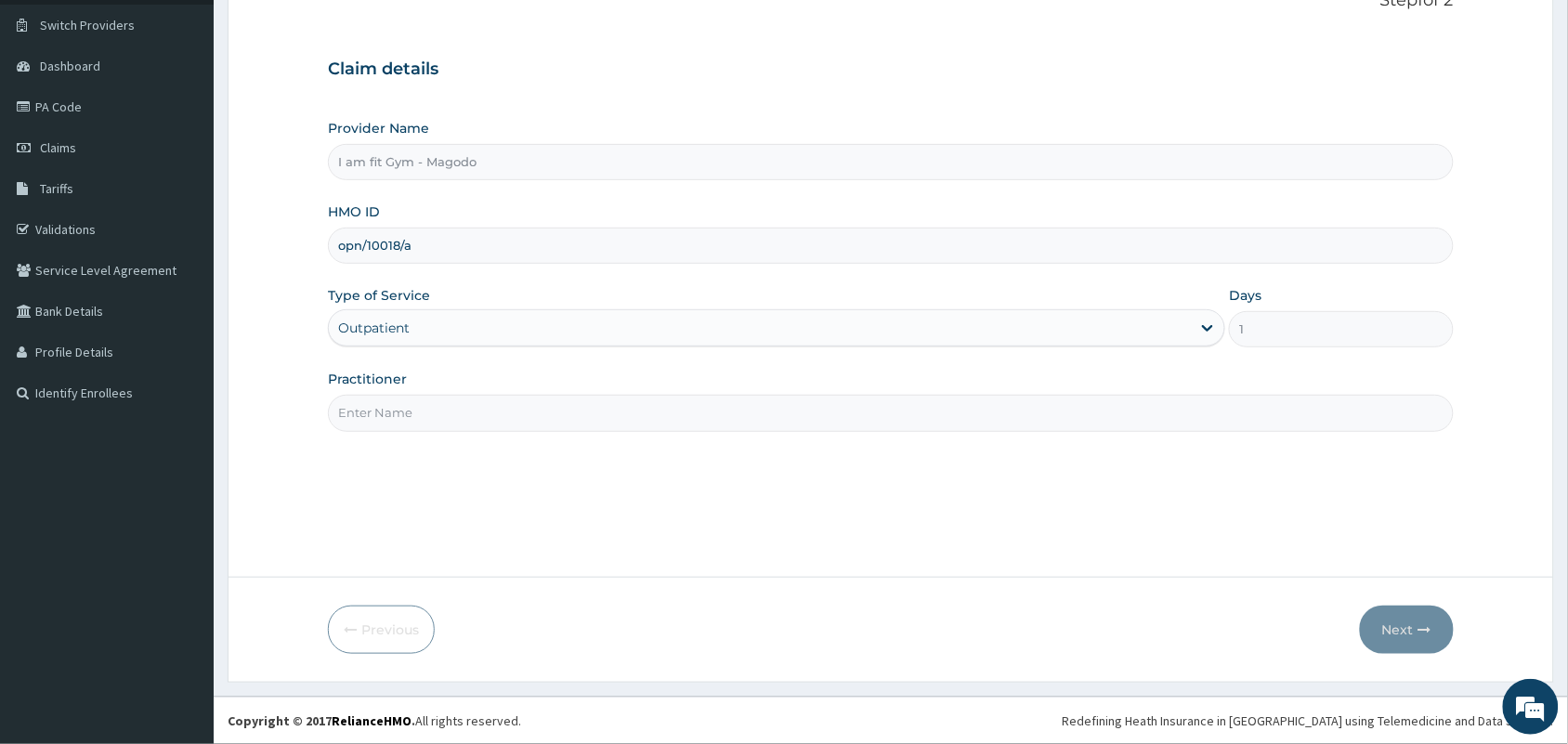
type input "opn/10018/a"
click at [475, 410] on input "Practitioner" at bounding box center [891, 412] width 1126 height 36
type input "RAZZIE"
click at [1405, 624] on button "Next" at bounding box center [1407, 630] width 93 height 49
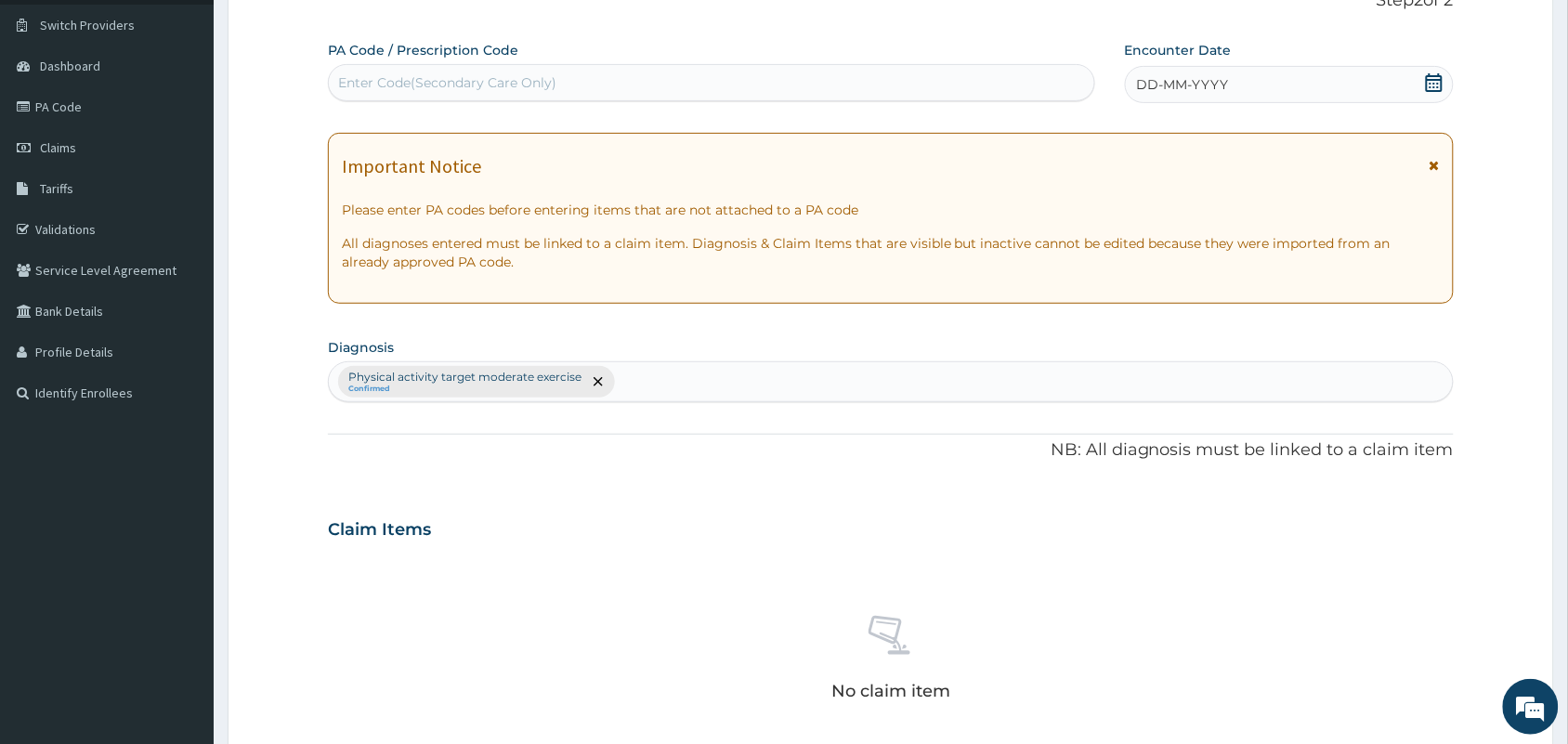
click at [379, 90] on div "Enter Code(Secondary Care Only)" at bounding box center [447, 83] width 218 height 19
type input "PA/AEFE30"
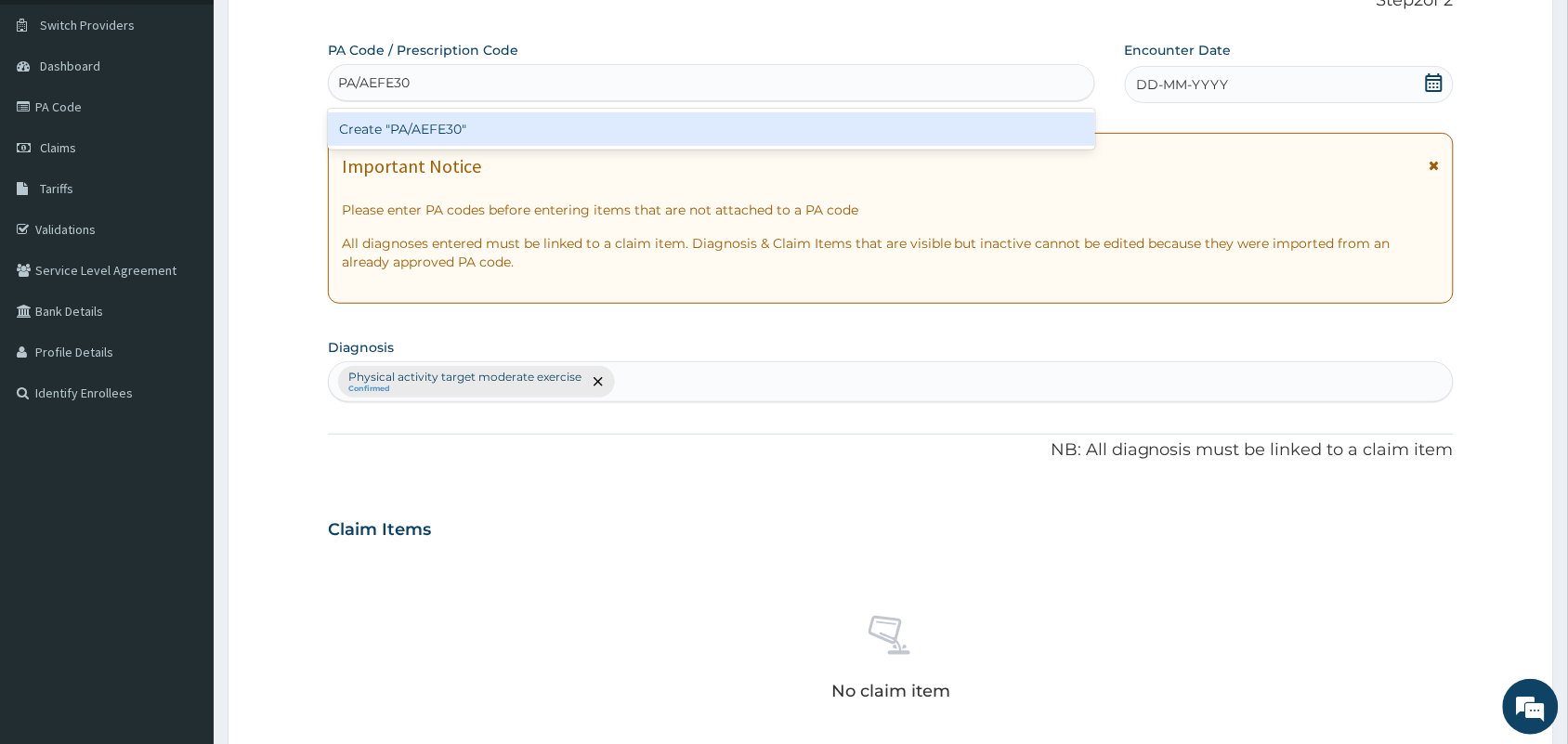
click at [409, 127] on div "Create "PA/AEFE30"" at bounding box center [711, 129] width 767 height 33
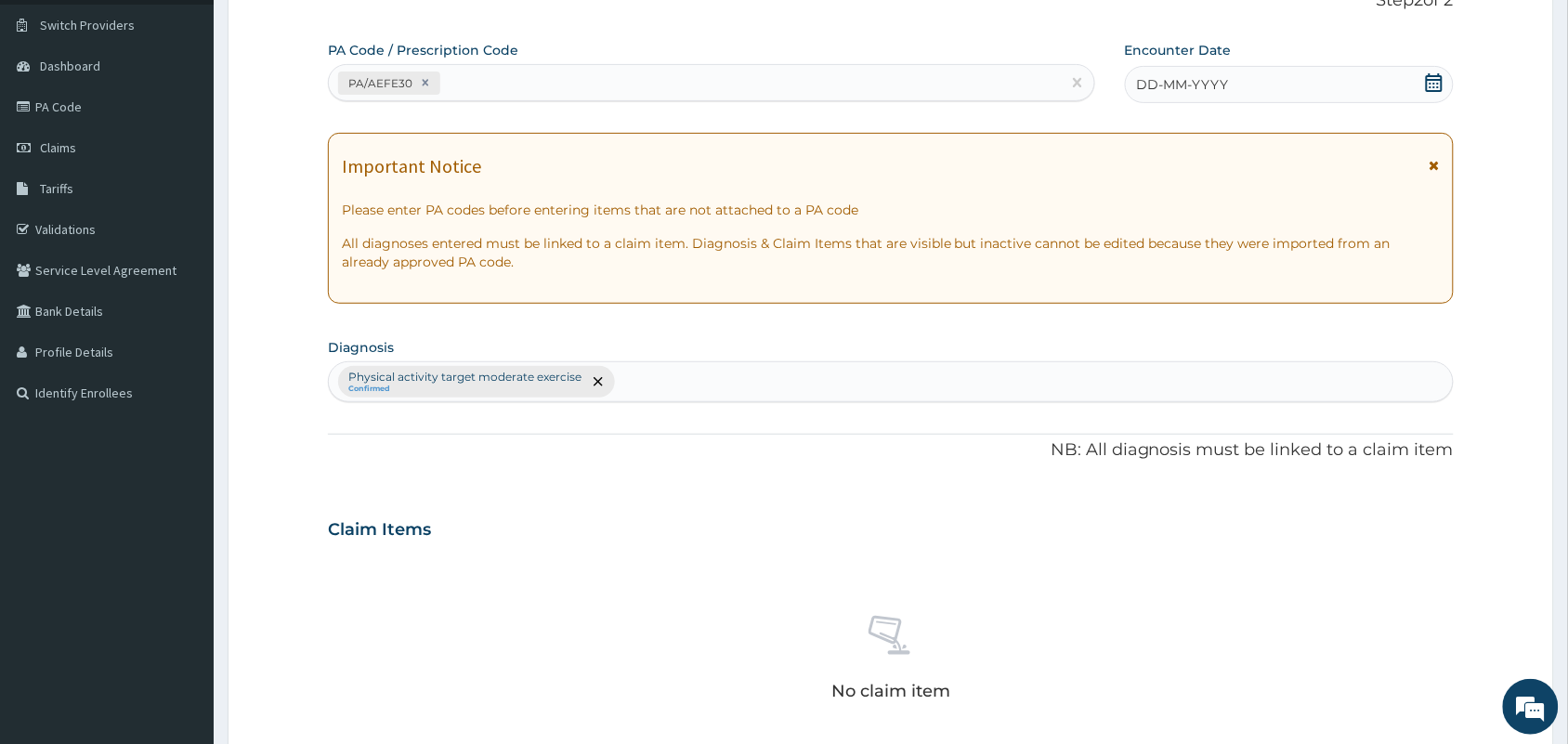
click at [1200, 76] on span "DD-MM-YYYY" at bounding box center [1183, 85] width 92 height 19
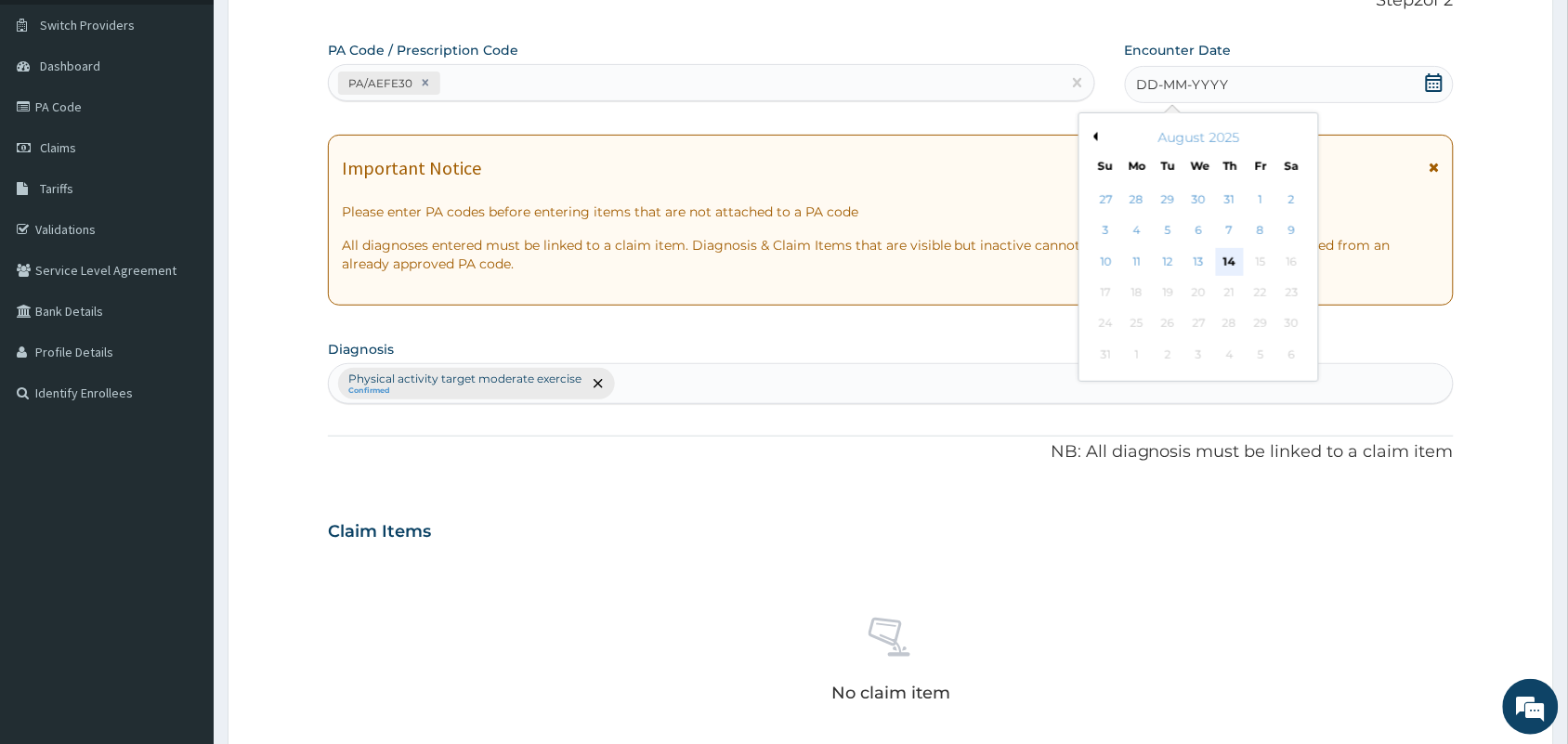
click at [1223, 265] on div "14" at bounding box center [1229, 261] width 28 height 28
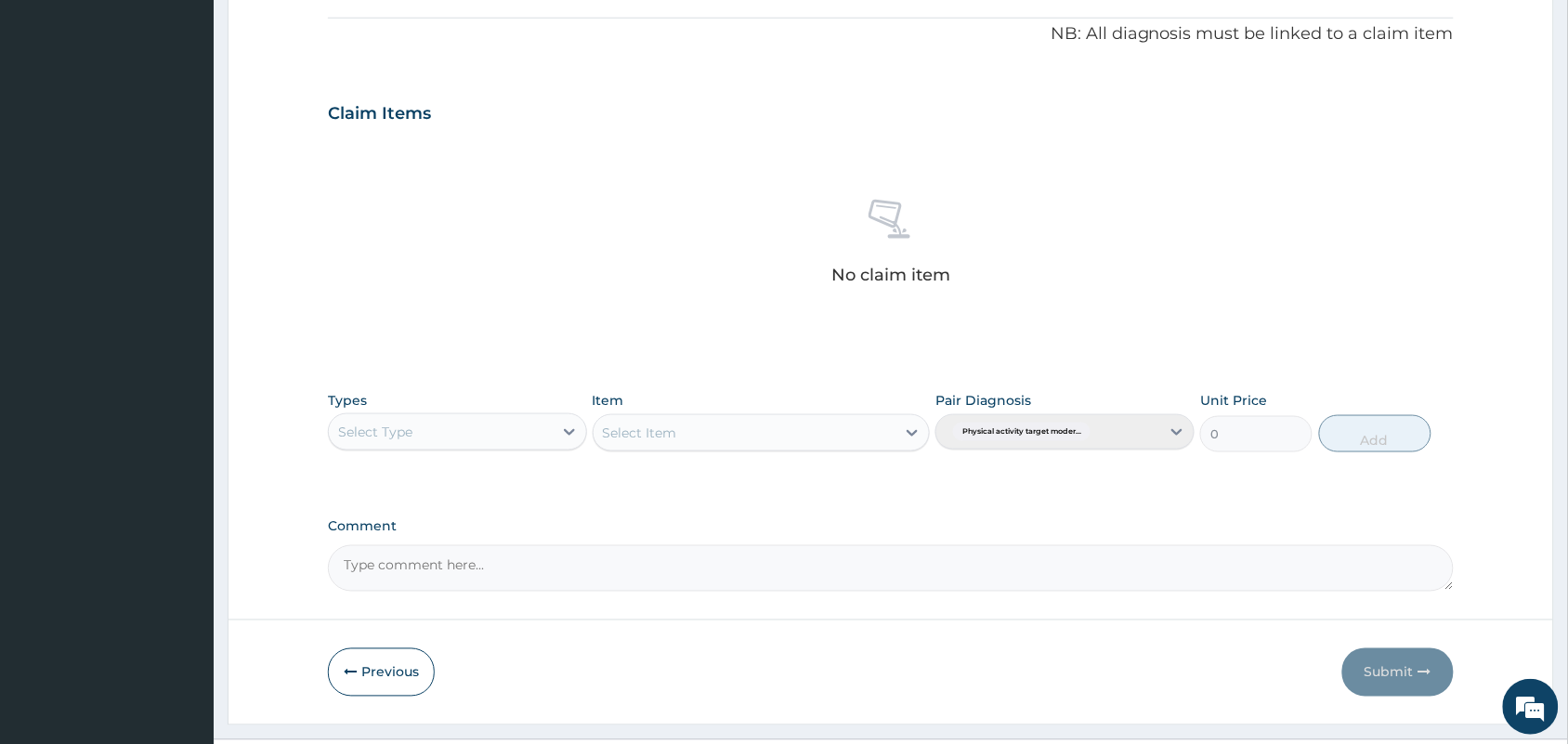
scroll to position [596, 0]
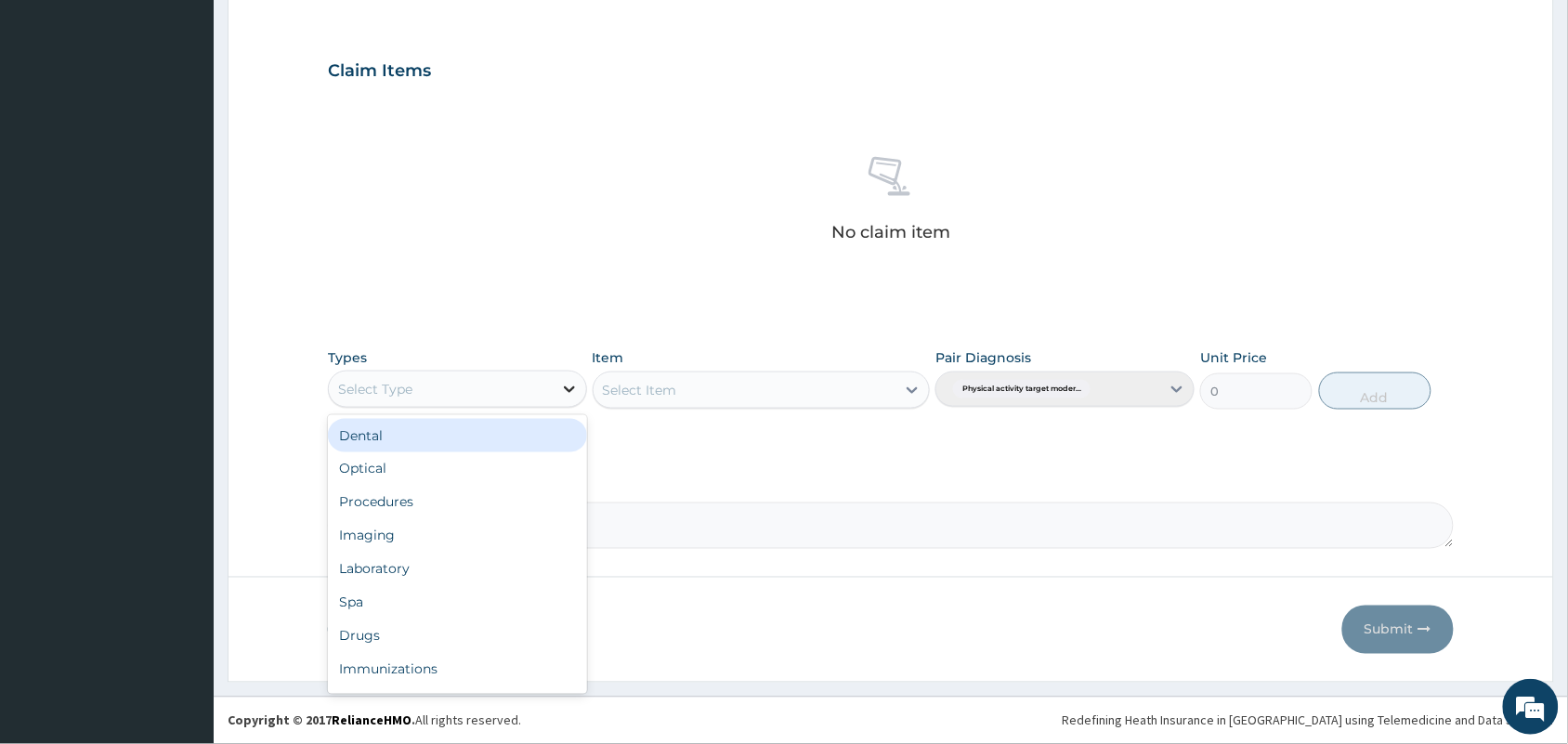
click at [555, 391] on div at bounding box center [569, 389] width 33 height 33
type input "gym"
click at [495, 444] on div "Gym" at bounding box center [457, 435] width 259 height 33
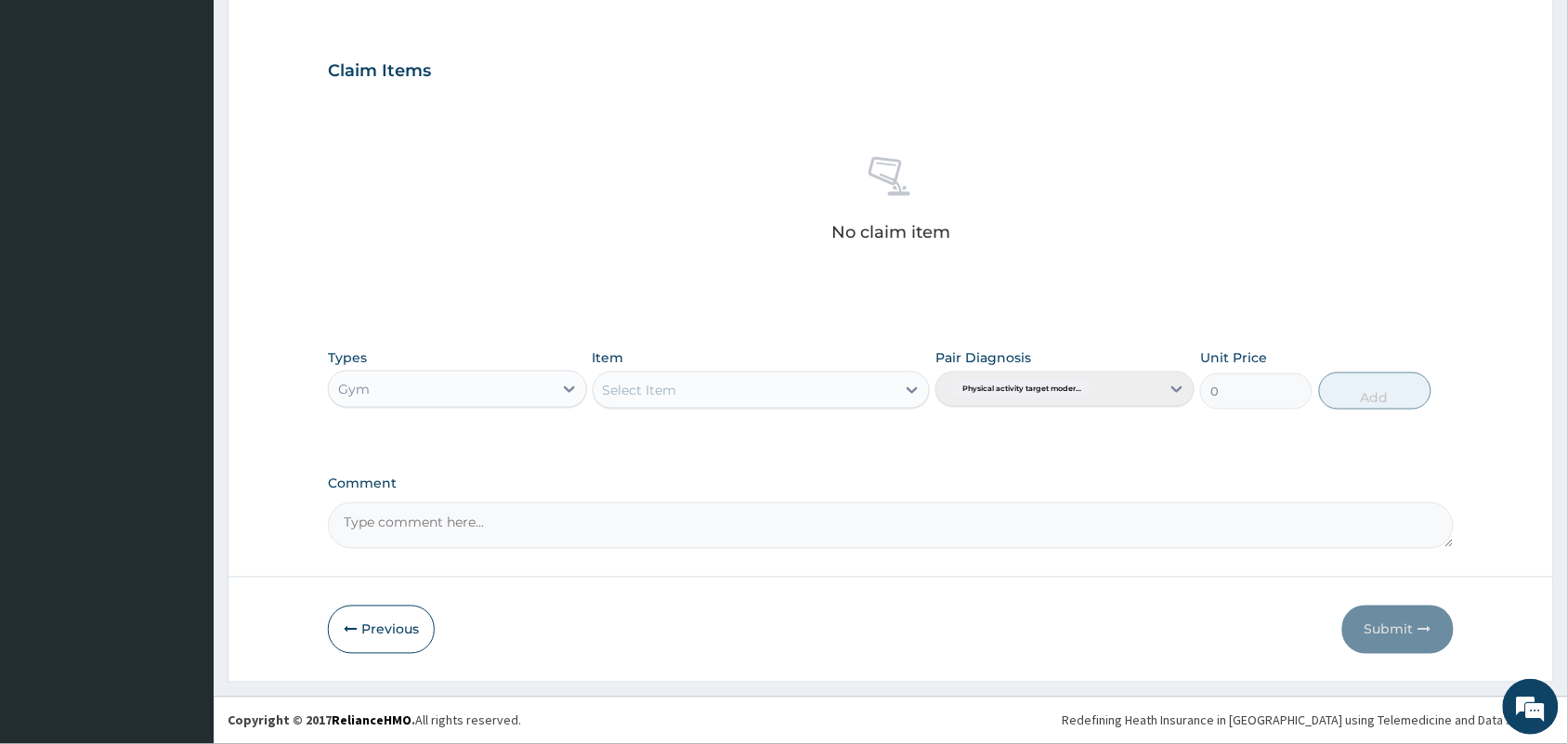
click at [702, 396] on div "Select Item" at bounding box center [745, 390] width 303 height 30
click at [693, 442] on div "PER SESSION" at bounding box center [761, 436] width 338 height 33
click at [1394, 381] on button "Add" at bounding box center [1376, 391] width 112 height 37
type input "0"
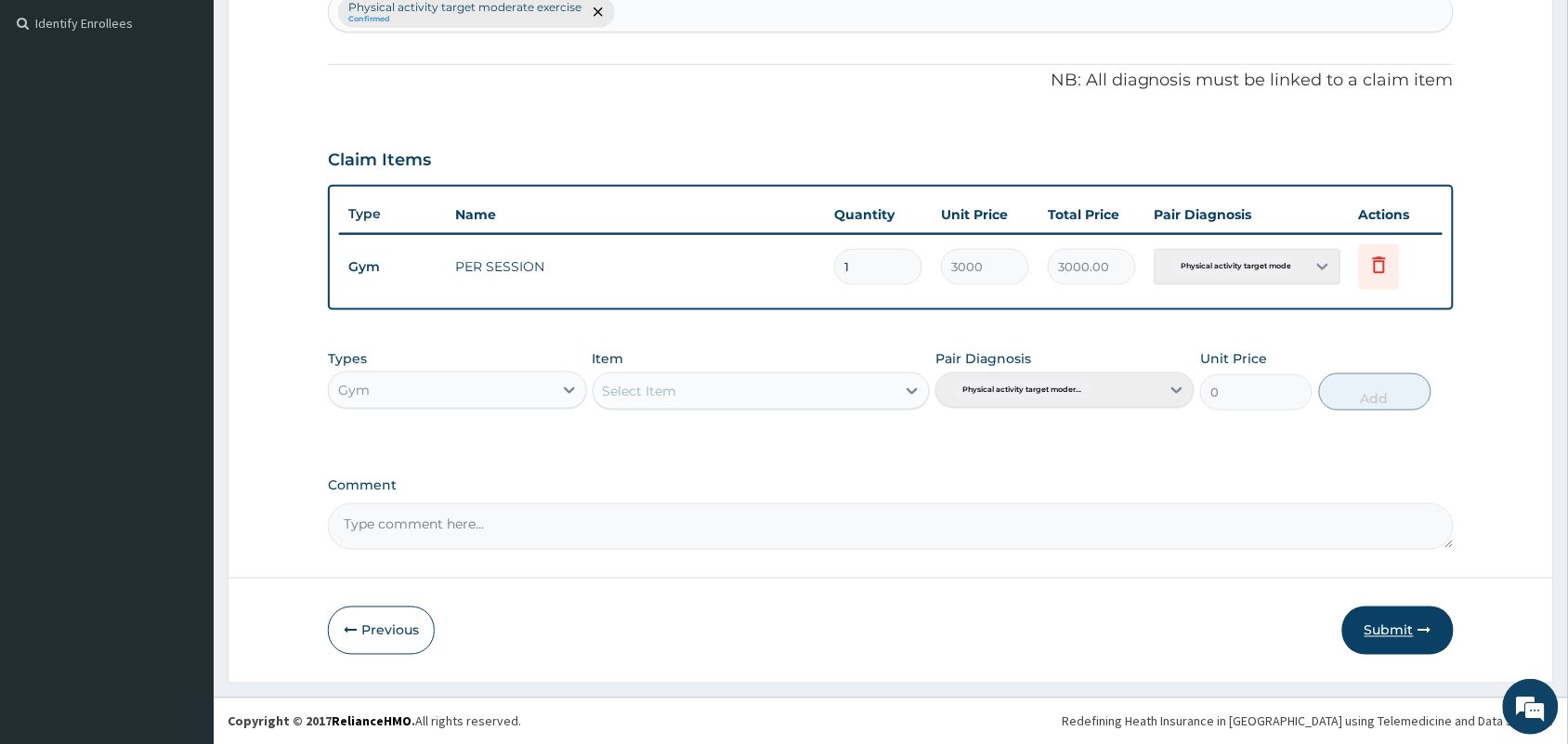
click at [1367, 622] on button "Submit" at bounding box center [1397, 631] width 111 height 49
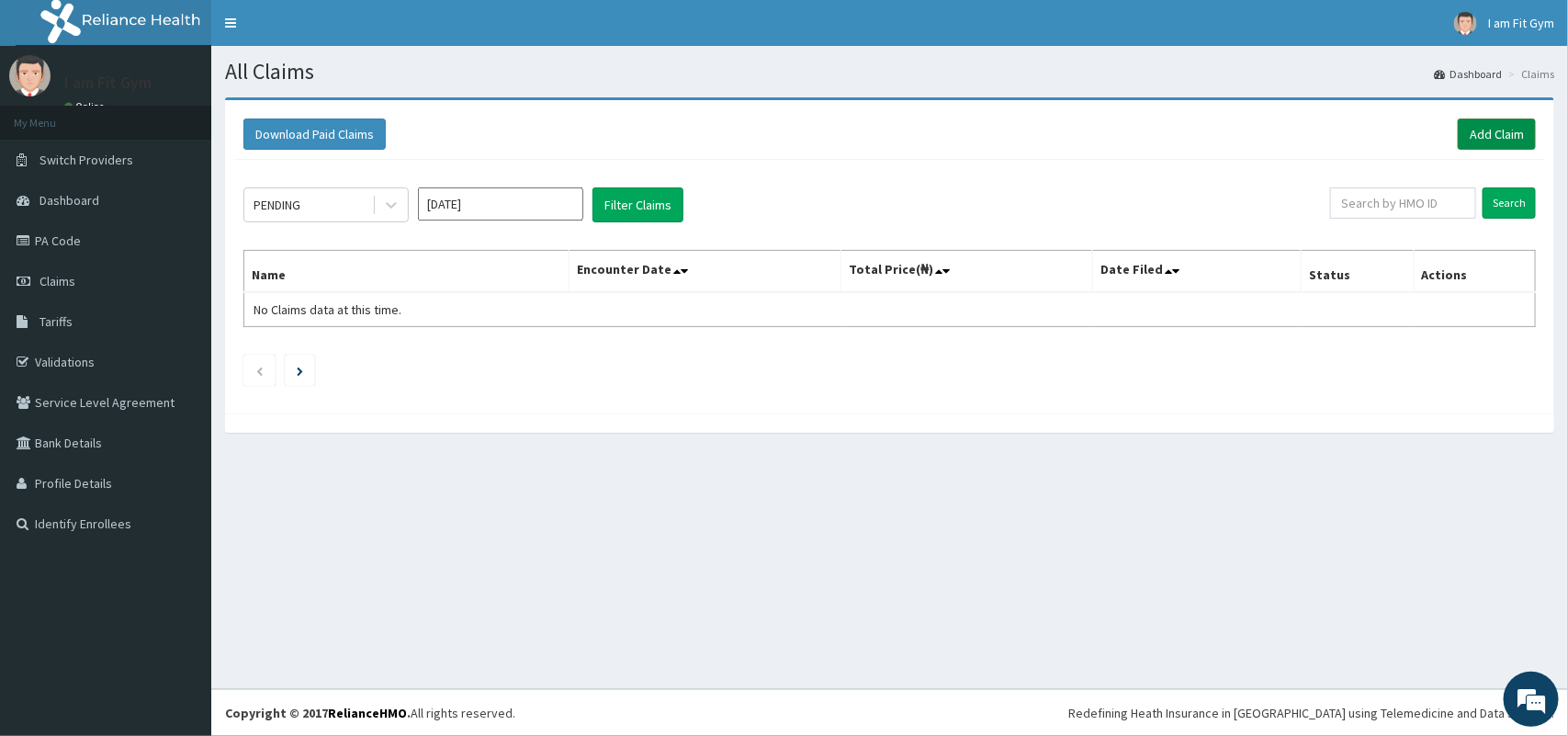
click at [1485, 129] on link "Add Claim" at bounding box center [1496, 134] width 78 height 31
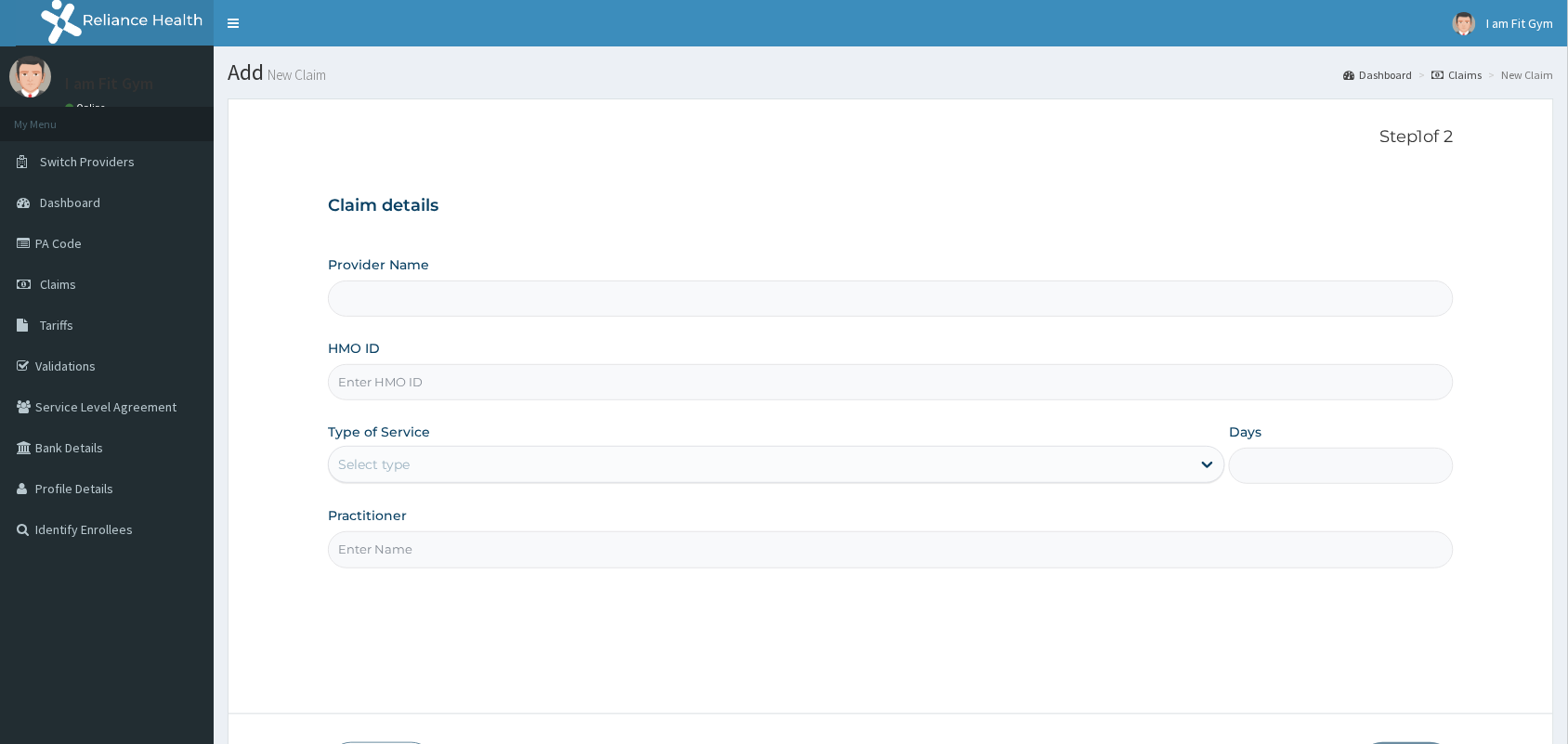
type input "I am fit Gym - Magodo"
type input "1"
click at [400, 372] on input "HMO ID" at bounding box center [891, 382] width 1126 height 36
type input "abp/10492/a"
click at [404, 539] on input "Practitioner" at bounding box center [891, 550] width 1126 height 36
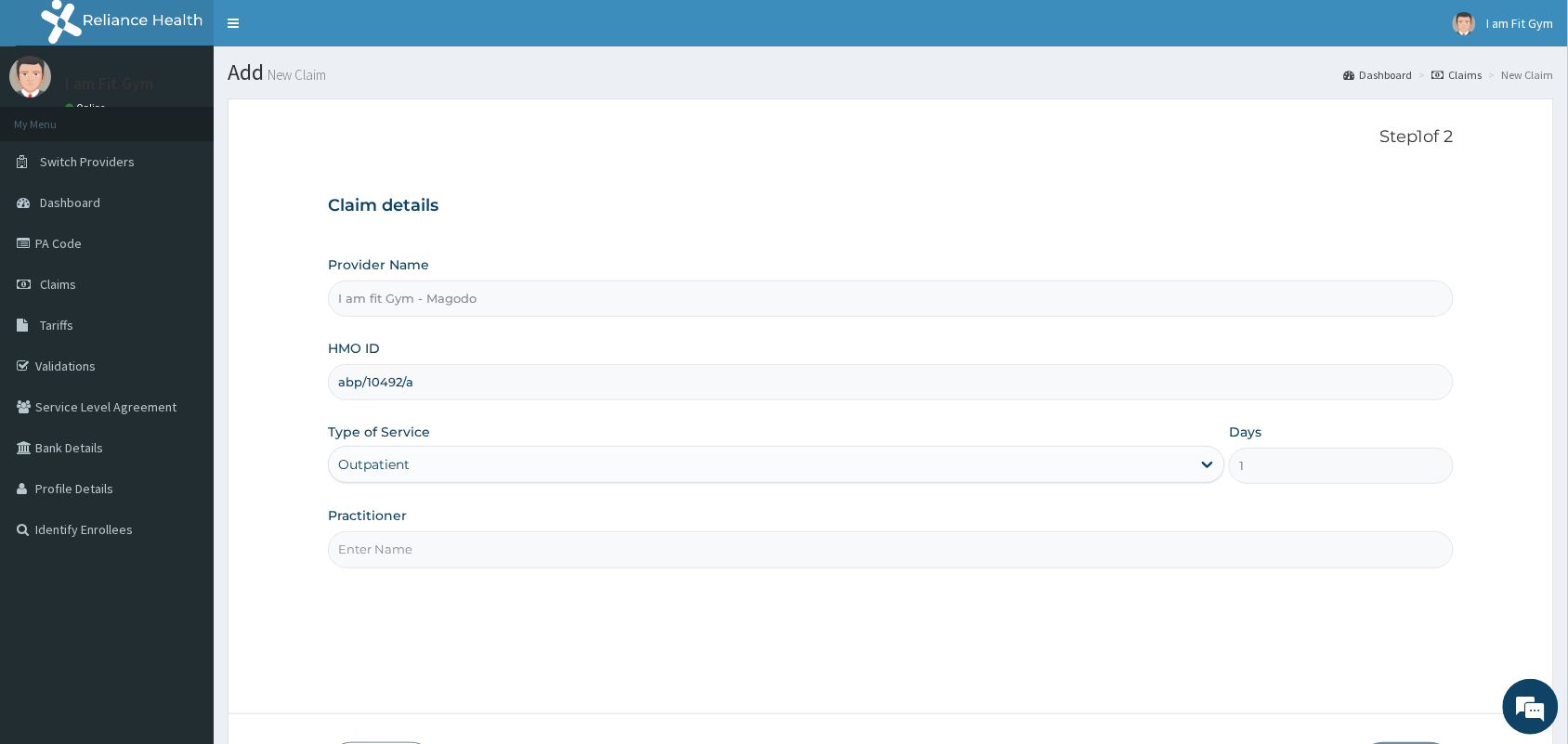
type input "RAZZIE"
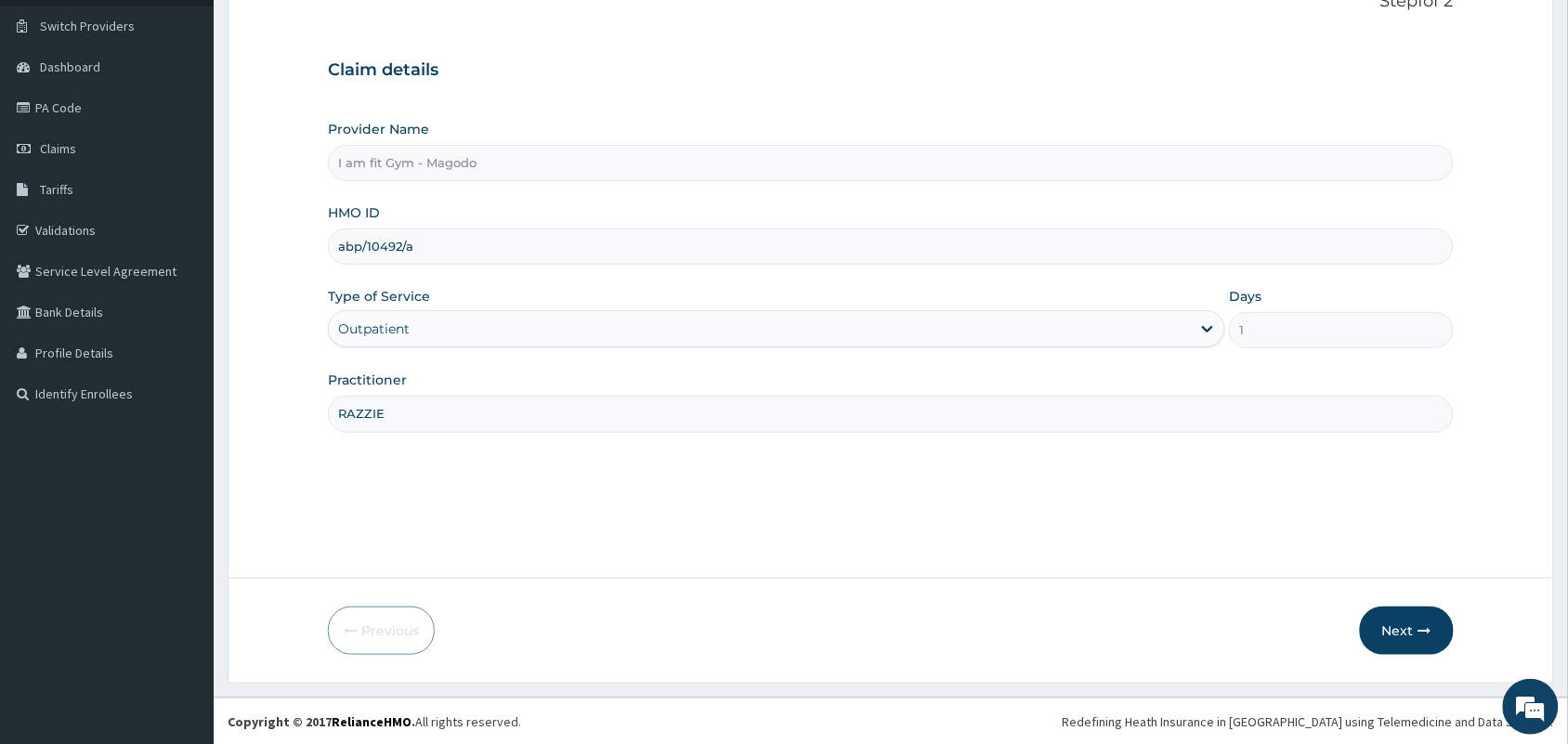
scroll to position [136, 0]
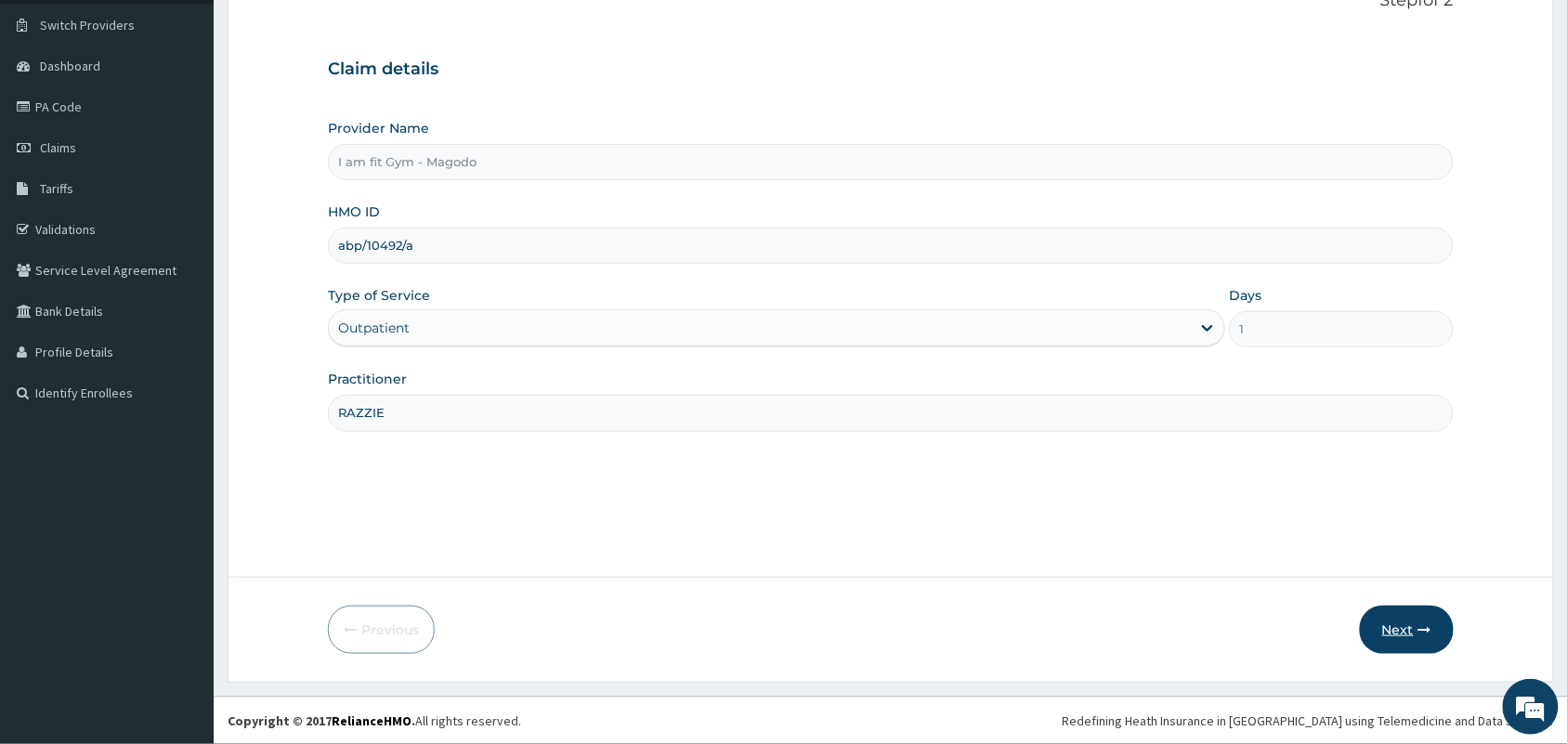
click at [1417, 624] on button "Next" at bounding box center [1407, 630] width 93 height 49
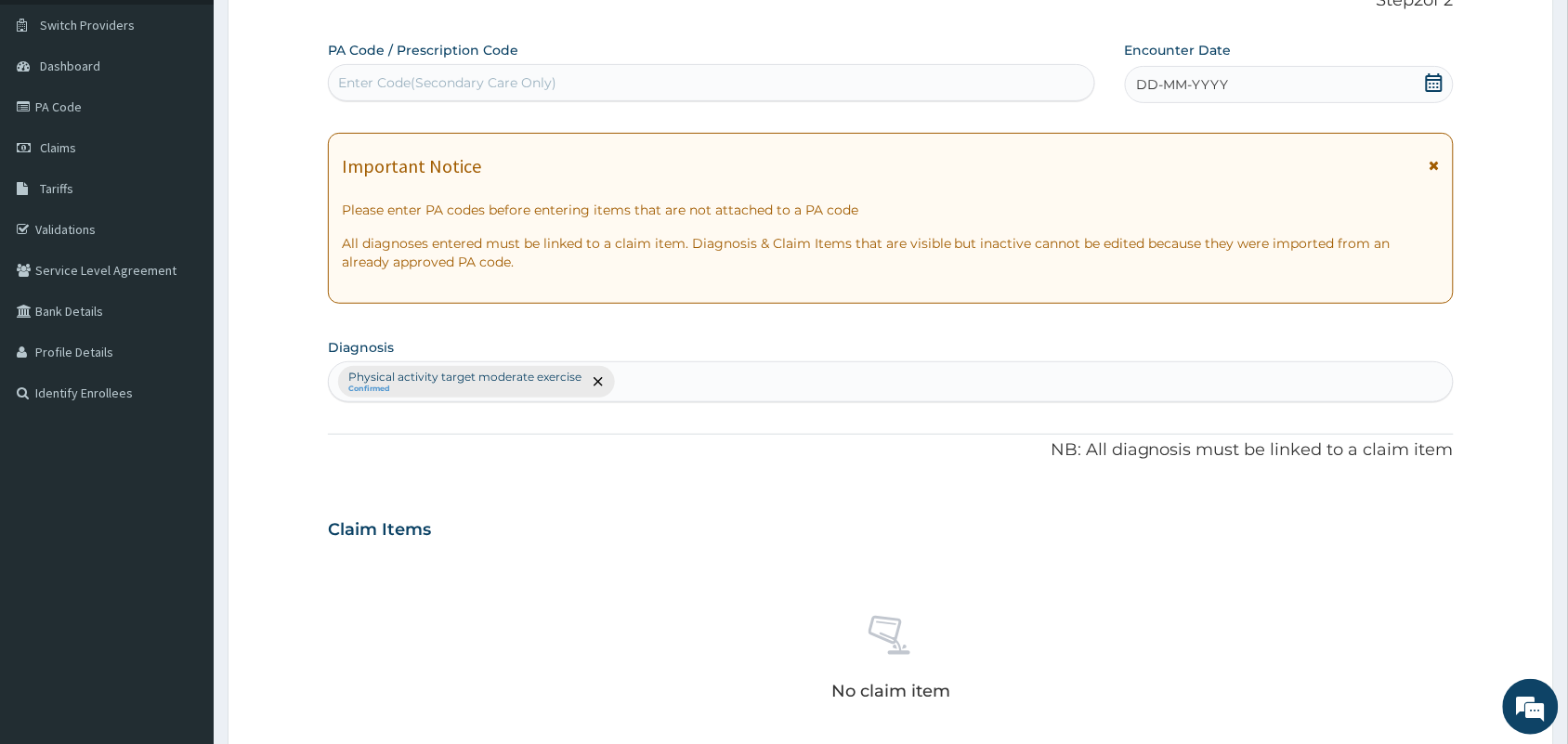
click at [420, 62] on div "PA Code / Prescription Code Enter Code(Secondary Care Only)" at bounding box center [711, 70] width 767 height 60
click at [420, 77] on div "Enter Code(Secondary Care Only)" at bounding box center [447, 83] width 218 height 19
type input "PA/F4B6EF"
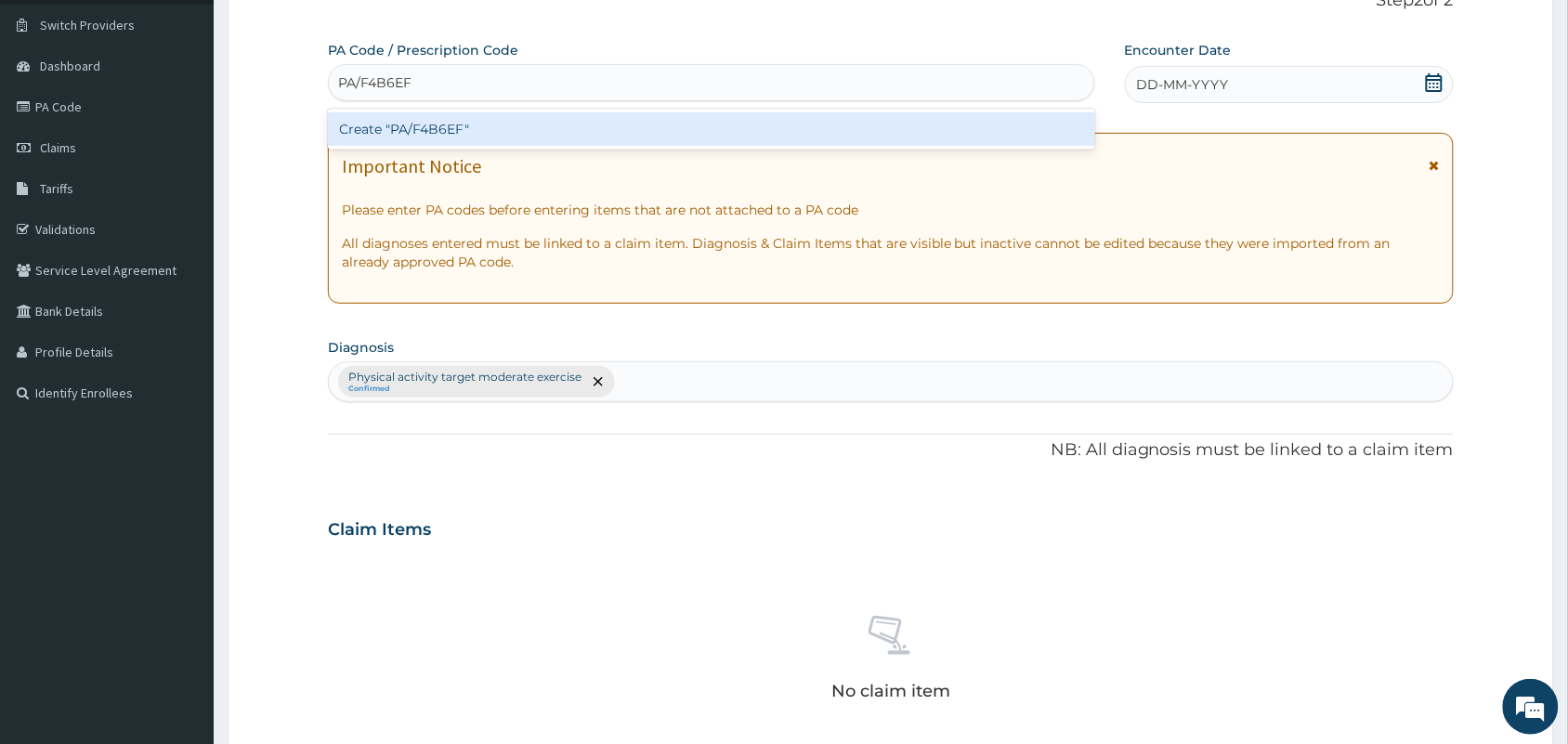
click at [434, 119] on div "Create "PA/F4B6EF"" at bounding box center [711, 129] width 767 height 33
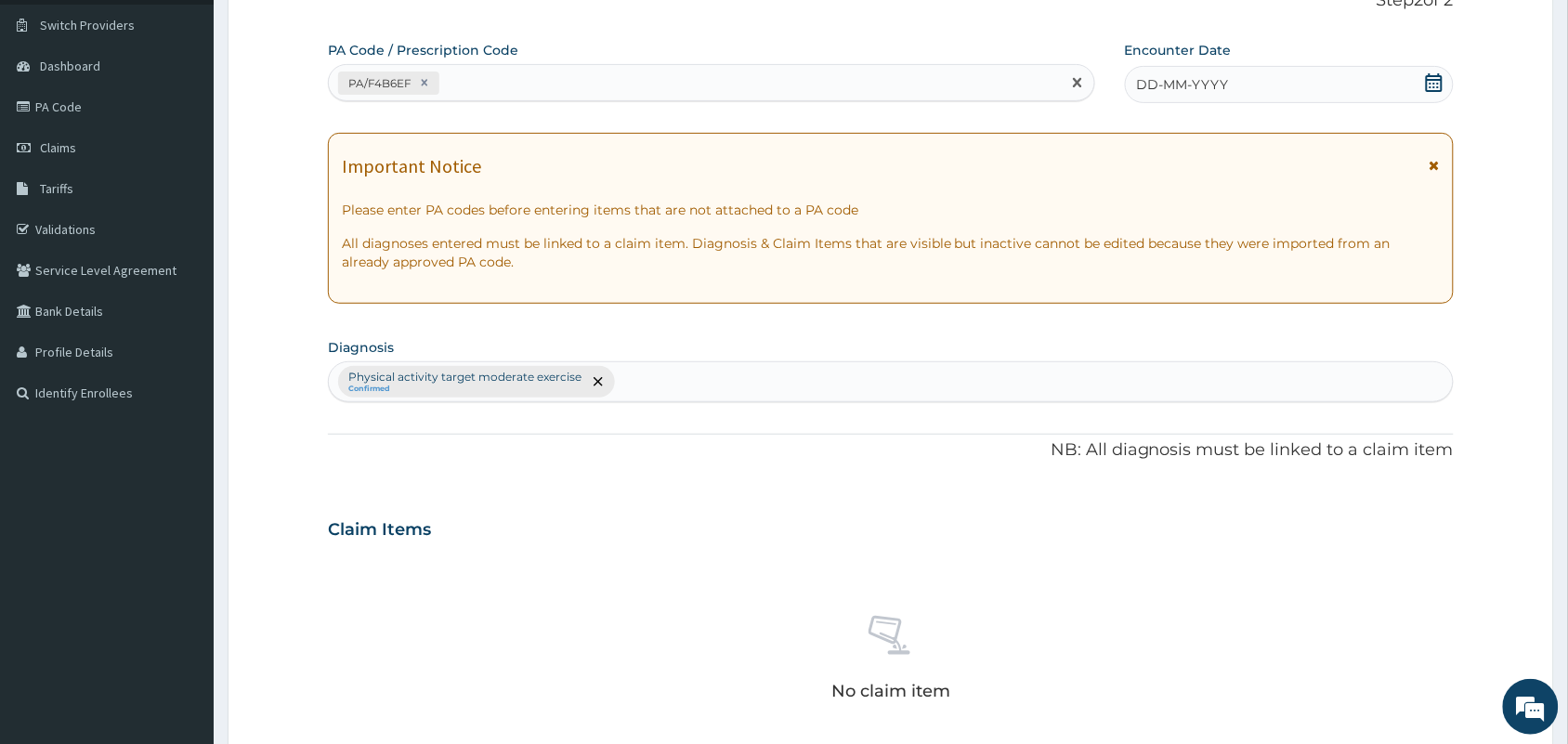
click at [1179, 90] on span "DD-MM-YYYY" at bounding box center [1183, 85] width 92 height 19
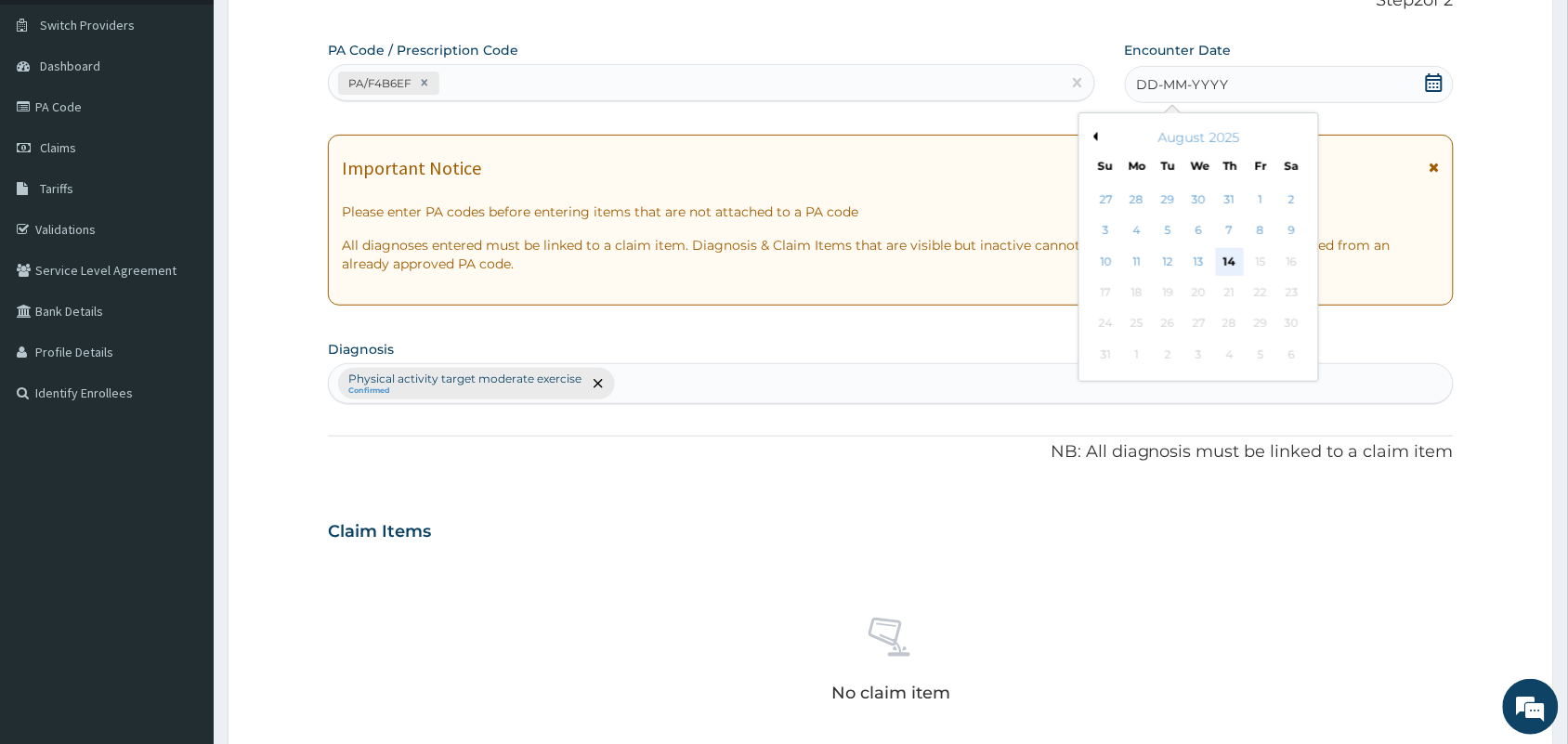
click at [1233, 260] on div "14" at bounding box center [1229, 261] width 28 height 28
